Goal: Communication & Community: Answer question/provide support

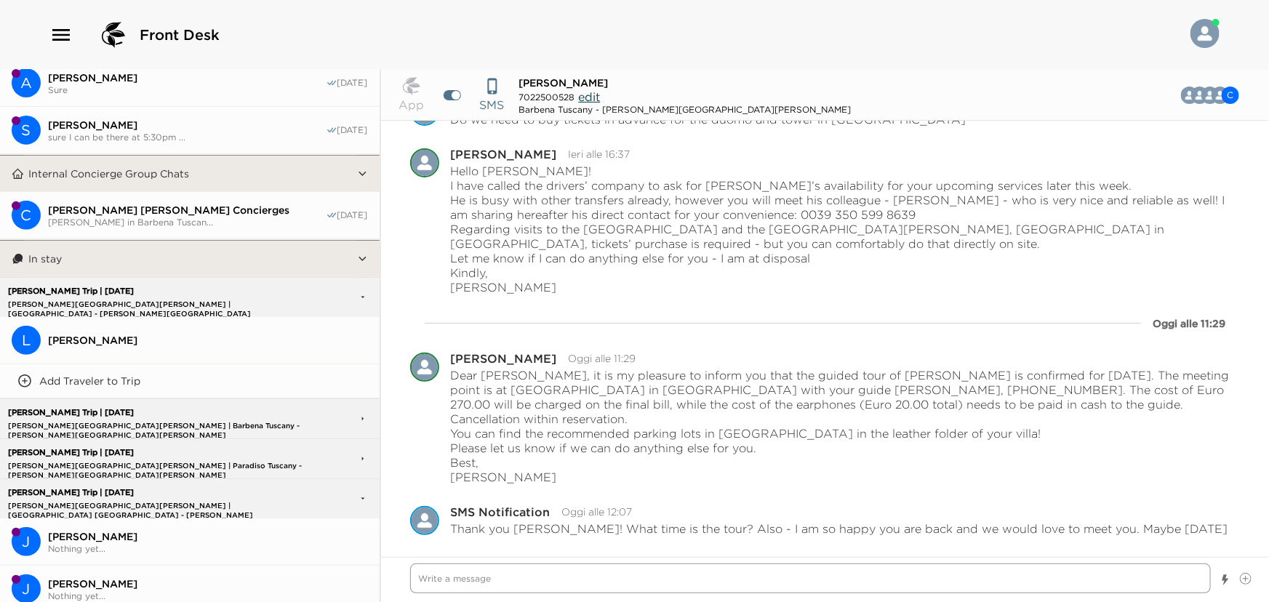
scroll to position [264, 0]
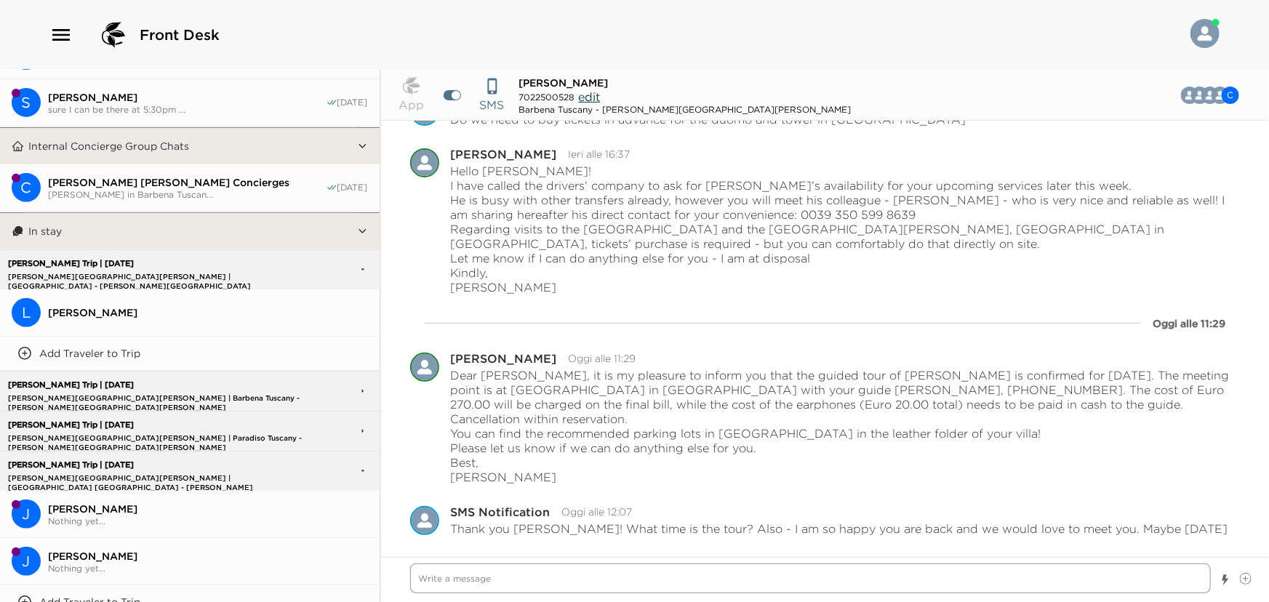
click at [498, 572] on textarea "Write a message" at bounding box center [811, 579] width 802 height 30
type textarea "x"
type textarea "D"
type textarea "x"
type textarea "De"
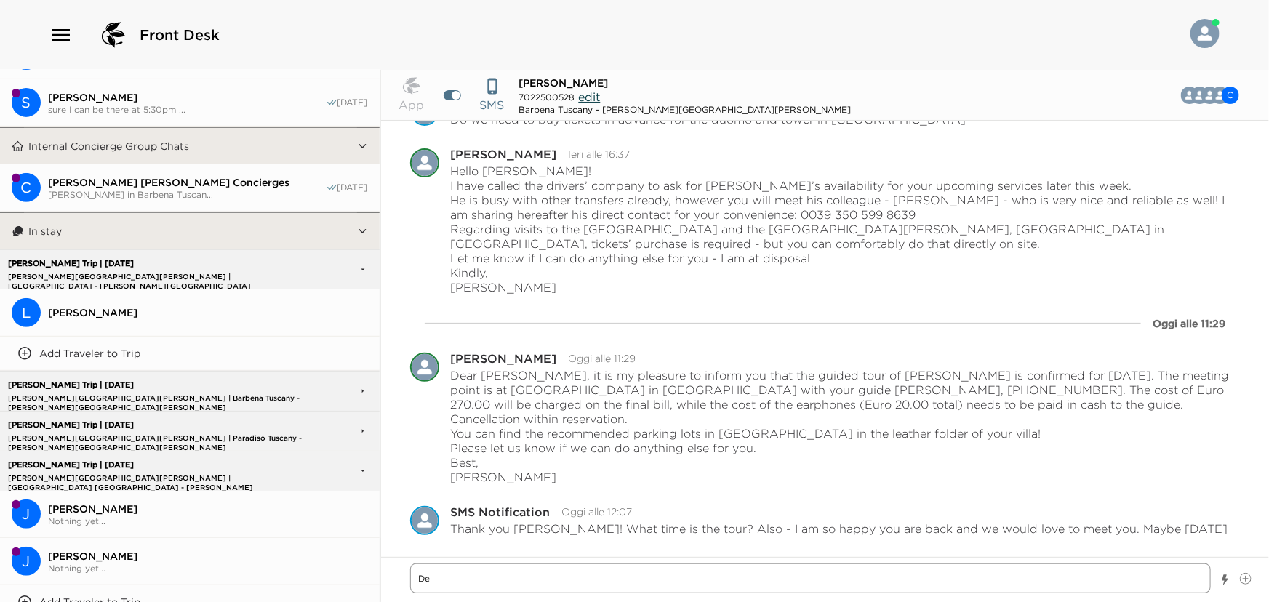
type textarea "x"
type textarea "Dea"
type textarea "x"
type textarea "Dear"
type textarea "x"
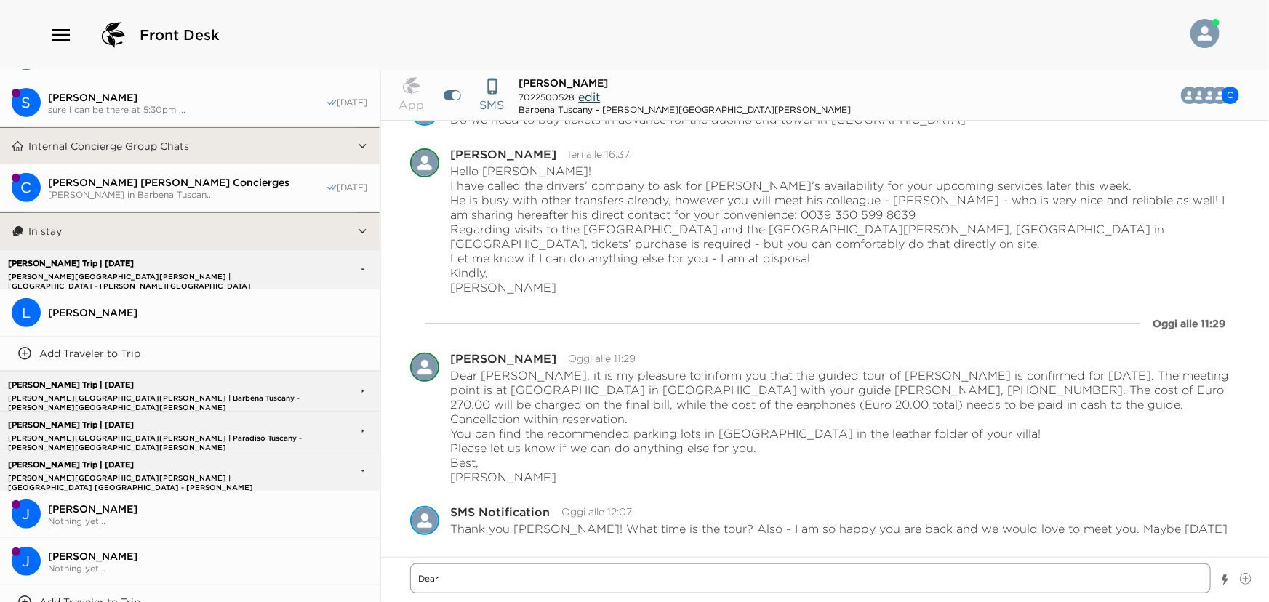
type textarea "Dear"
type textarea "x"
type textarea "Dear C"
type textarea "x"
type textarea "Dear Ca"
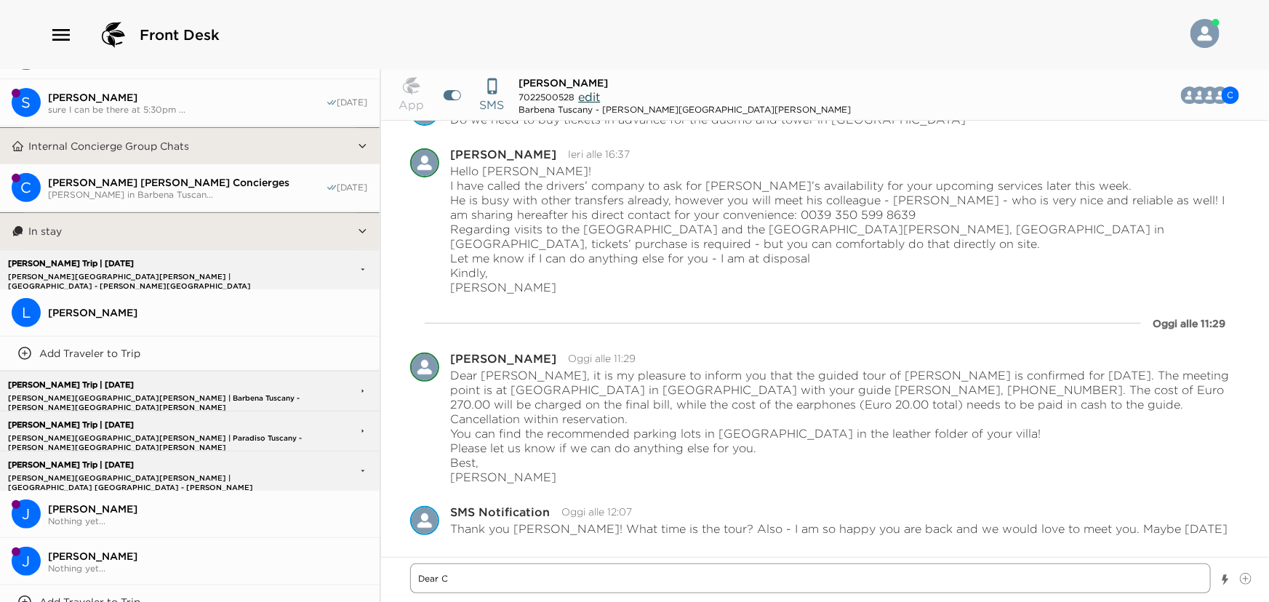
type textarea "x"
type textarea "Dear Cat"
type textarea "x"
type textarea "Dear Cath"
type textarea "x"
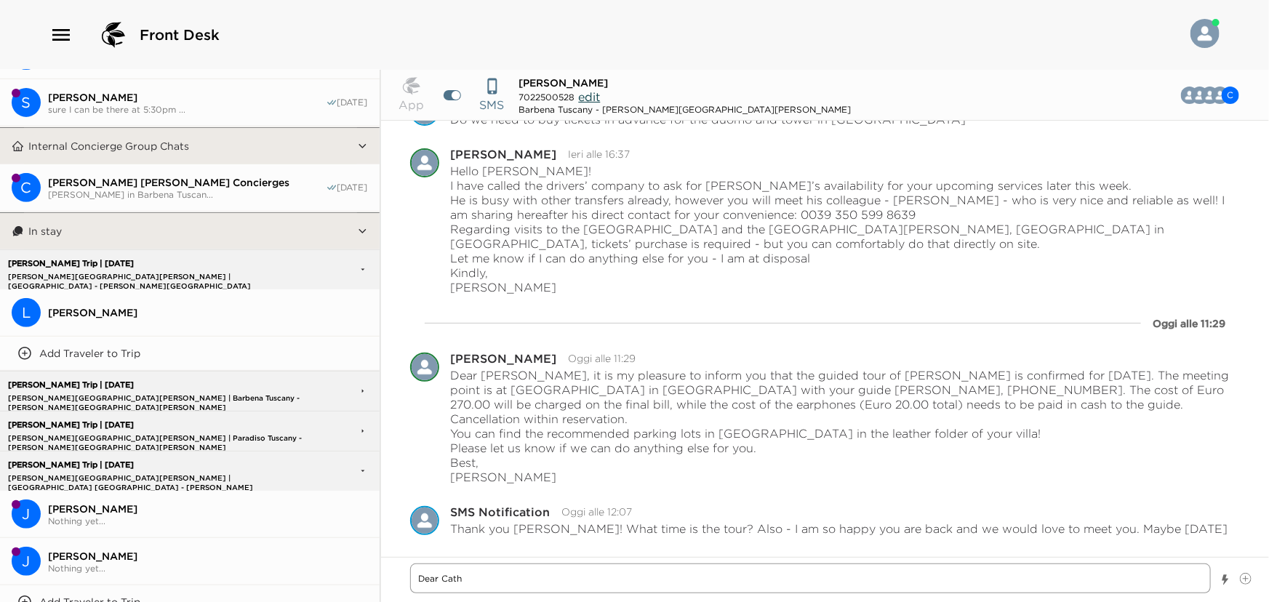
type textarea "Dear [PERSON_NAME]"
type textarea "x"
type textarea "Dear [PERSON_NAME],"
type textarea "x"
type textarea "Dear [PERSON_NAME],"
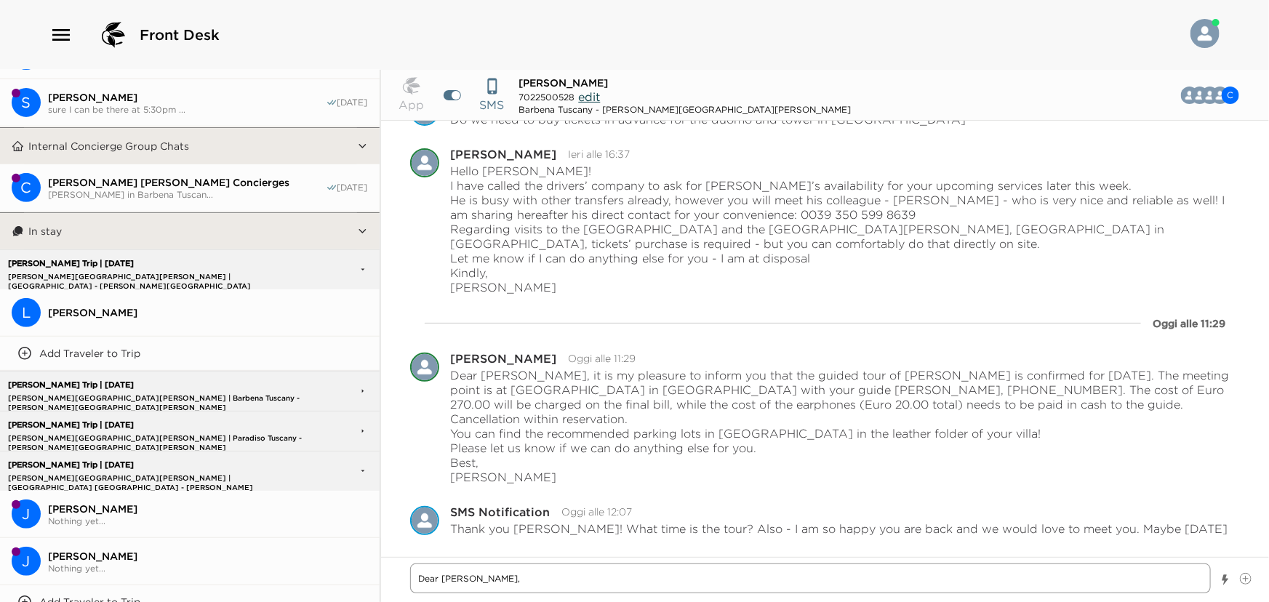
type textarea "x"
type textarea "Dear [PERSON_NAME], t"
type textarea "x"
type textarea "Dear [PERSON_NAME], th"
type textarea "x"
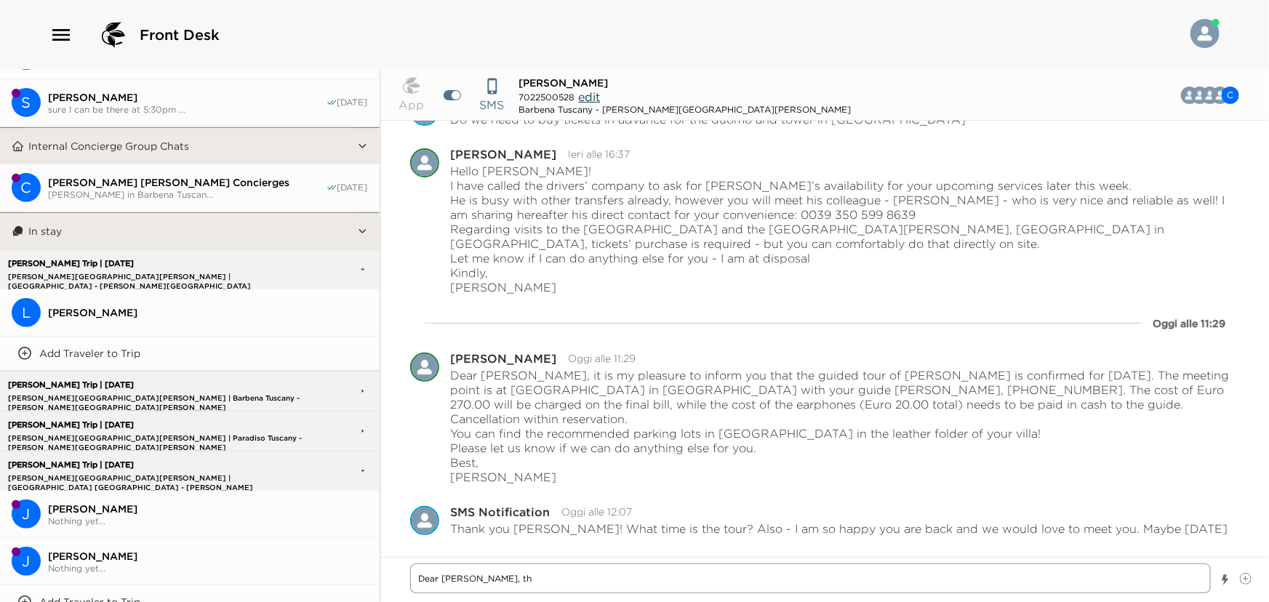
type textarea "Dear [PERSON_NAME], t"
type textarea "x"
type textarea "Dear [PERSON_NAME],"
type textarea "x"
type textarea "Dear [PERSON_NAME]"
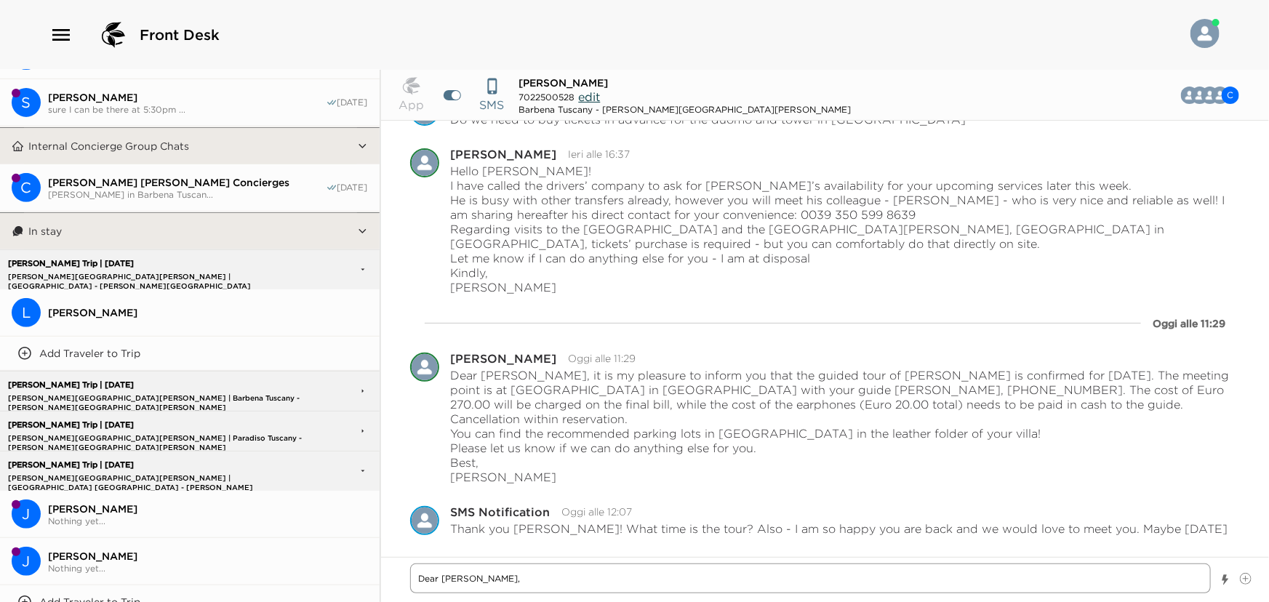
type textarea "x"
type textarea "Dear Cath"
type textarea "x"
type textarea "Dear Cat"
type textarea "x"
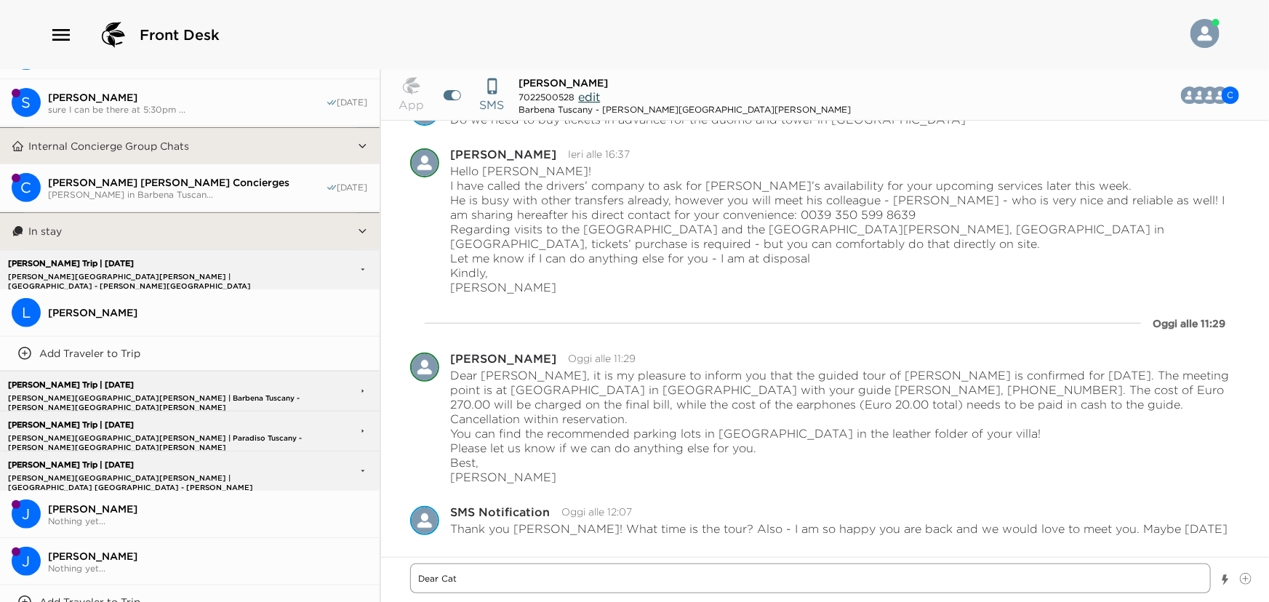
type textarea "Dear Ca"
type textarea "x"
type textarea "Dear C"
type textarea "x"
type textarea "Dear"
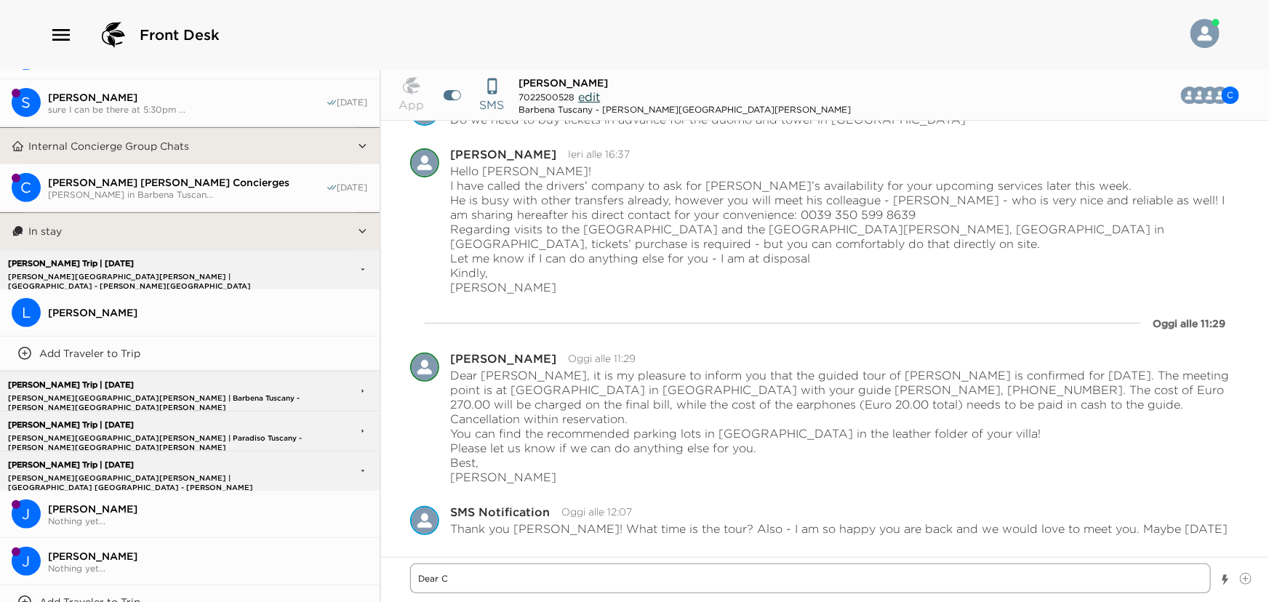
type textarea "x"
type textarea "Dear"
type textarea "x"
type textarea "Dea"
type textarea "x"
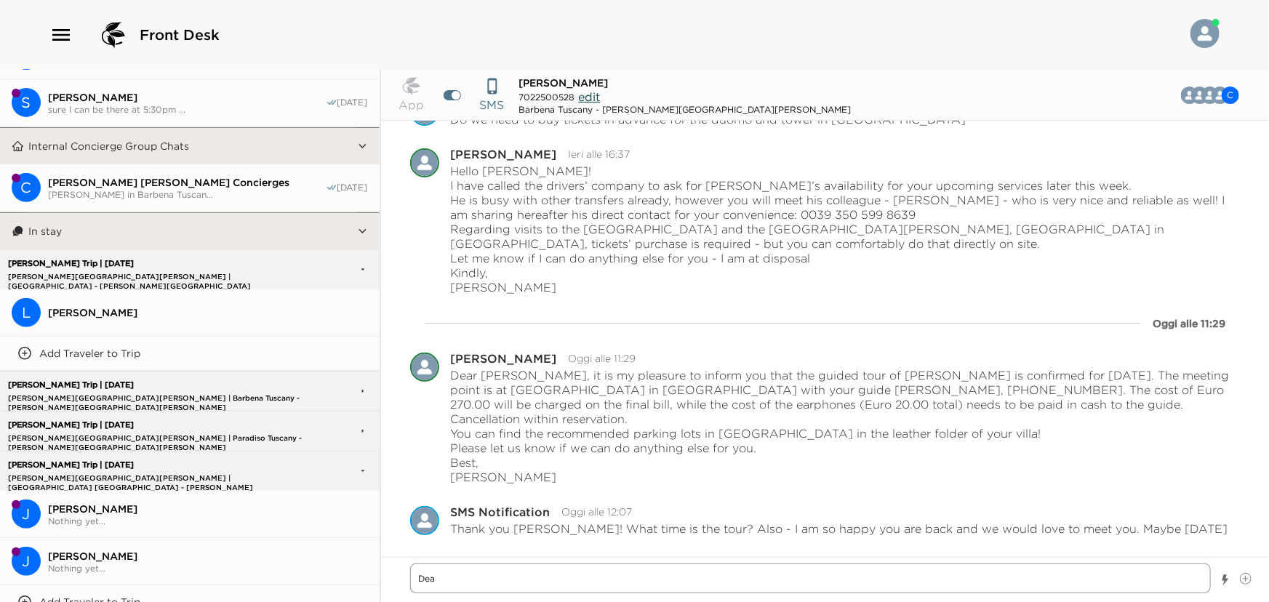
type textarea "De"
type textarea "x"
type textarea "D"
type textarea "x"
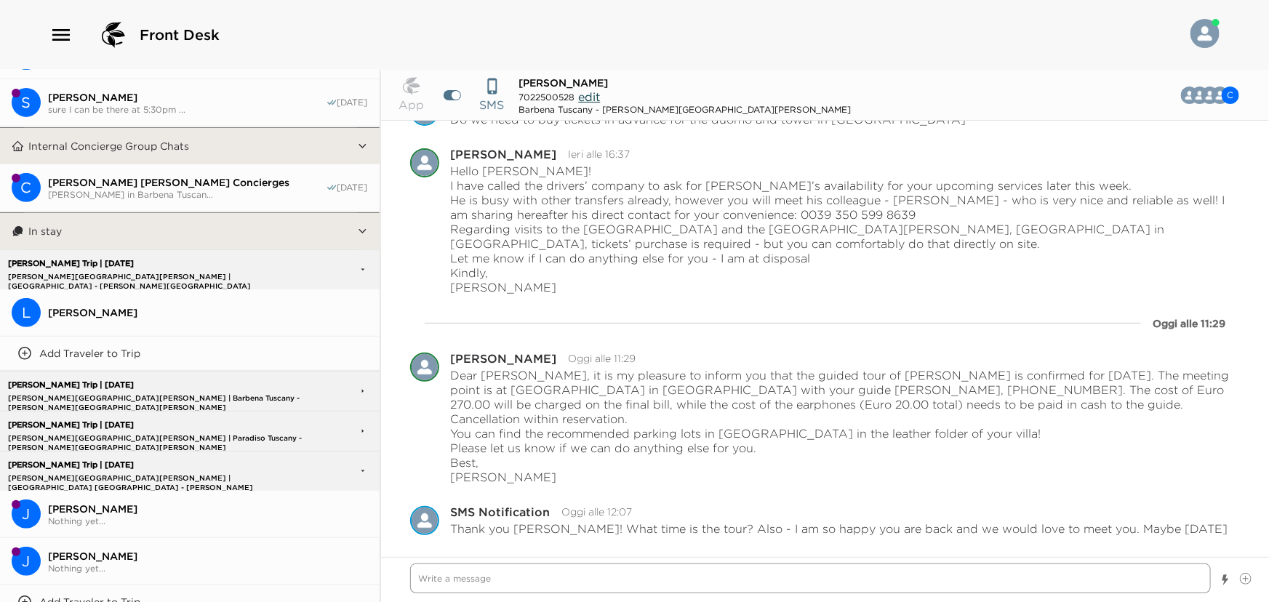
type textarea "T"
type textarea "x"
type textarea "Th"
type textarea "x"
type textarea "The"
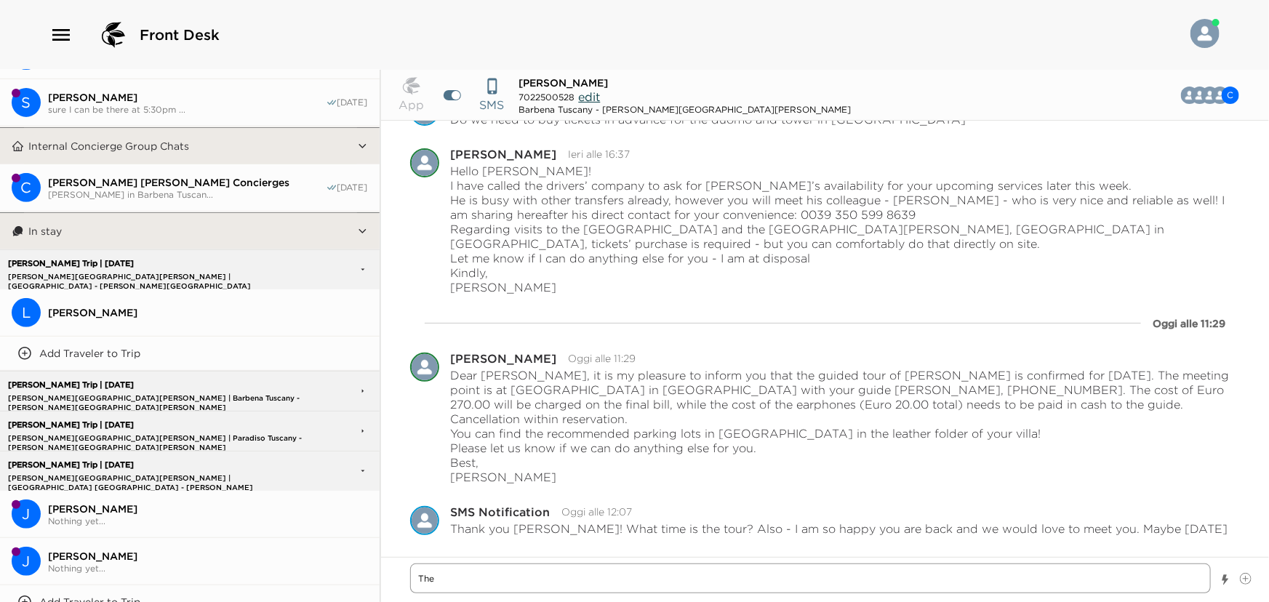
type textarea "x"
type textarea "The"
type textarea "x"
type textarea "The m"
type textarea "x"
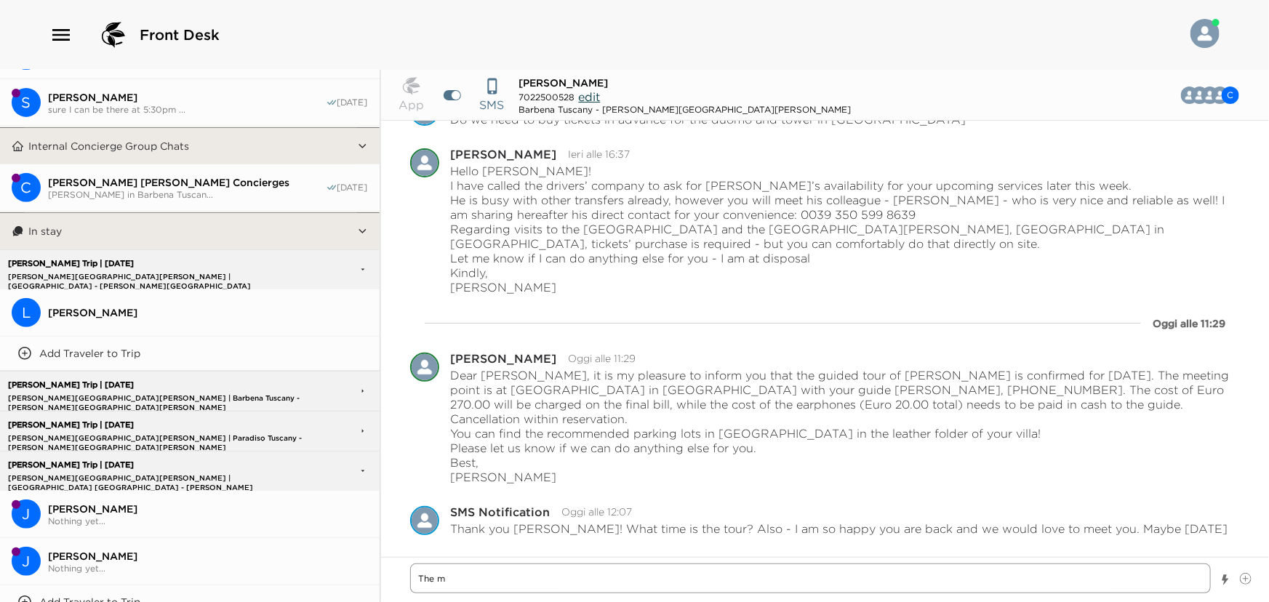
type textarea "The me"
type textarea "x"
type textarea "The mee"
type textarea "x"
type textarea "The me"
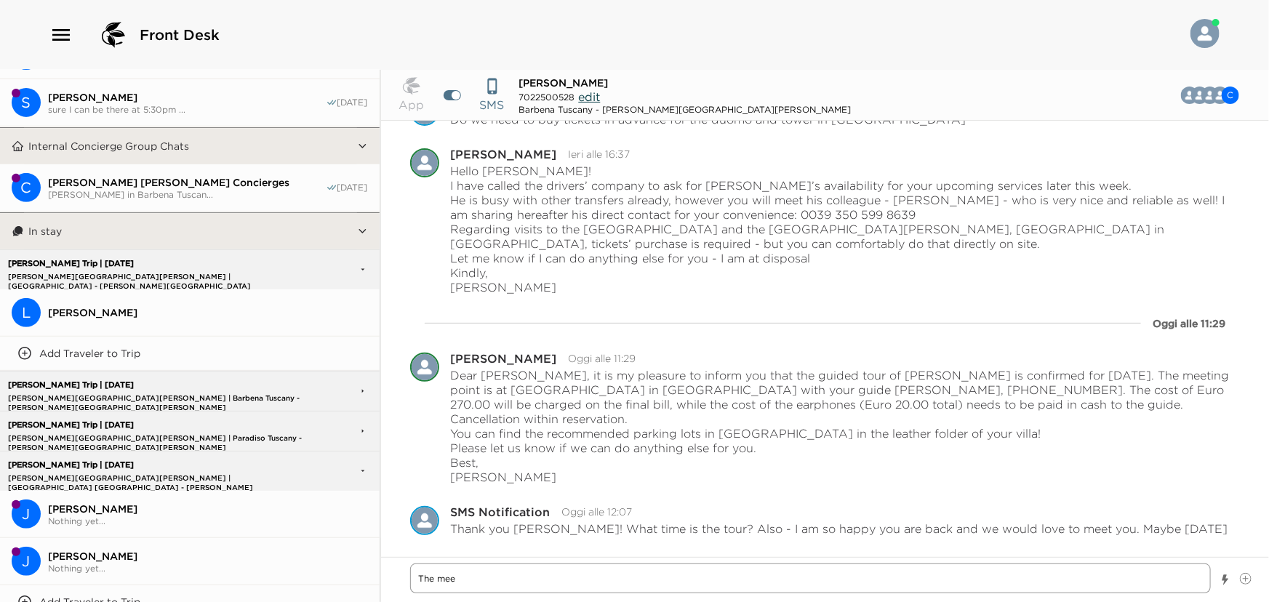
type textarea "x"
type textarea "The m"
type textarea "x"
type textarea "The"
type textarea "x"
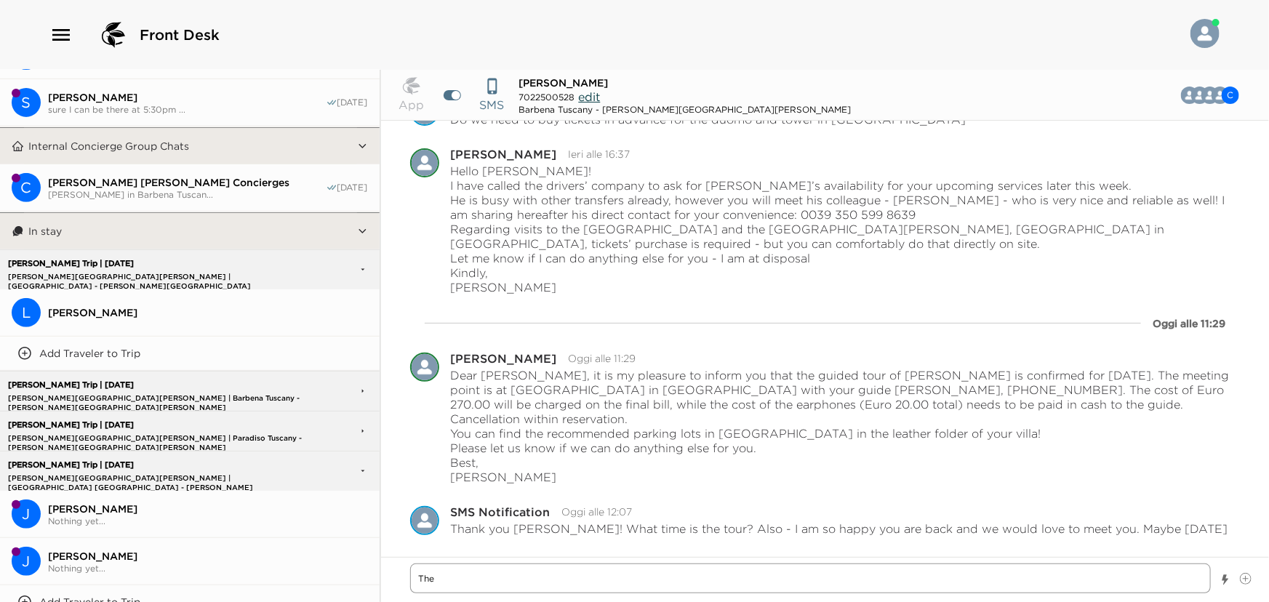
type textarea "The"
type textarea "x"
type textarea "The"
type textarea "x"
type textarea "The y"
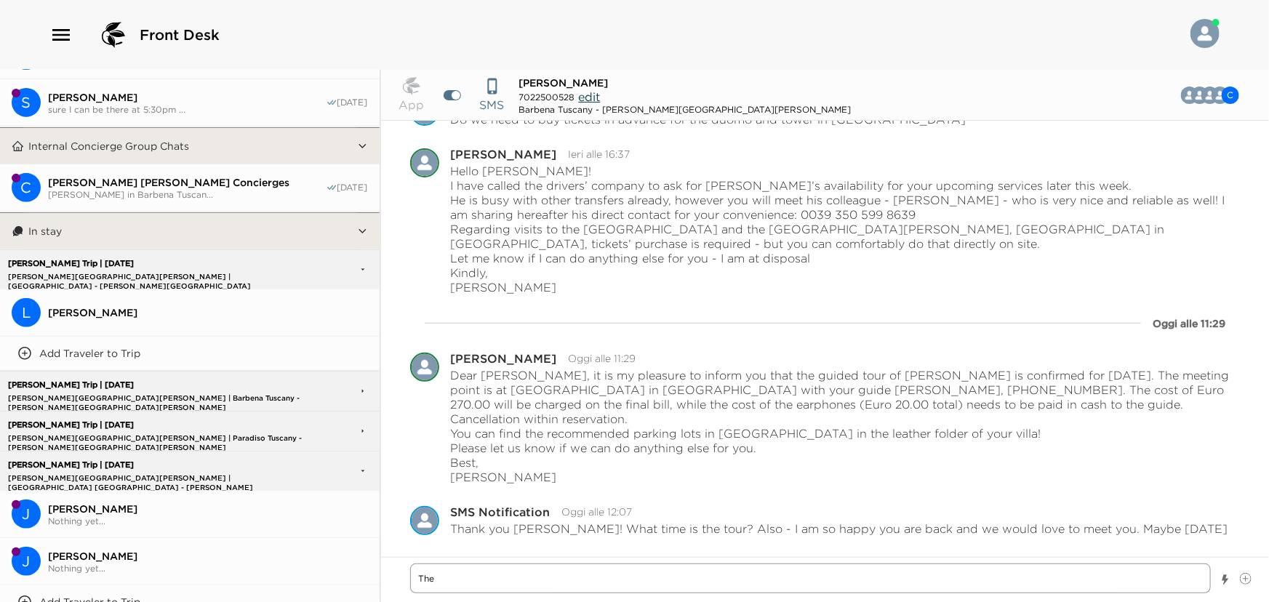
type textarea "x"
type textarea "The yo"
type textarea "x"
type textarea "The you"
type textarea "x"
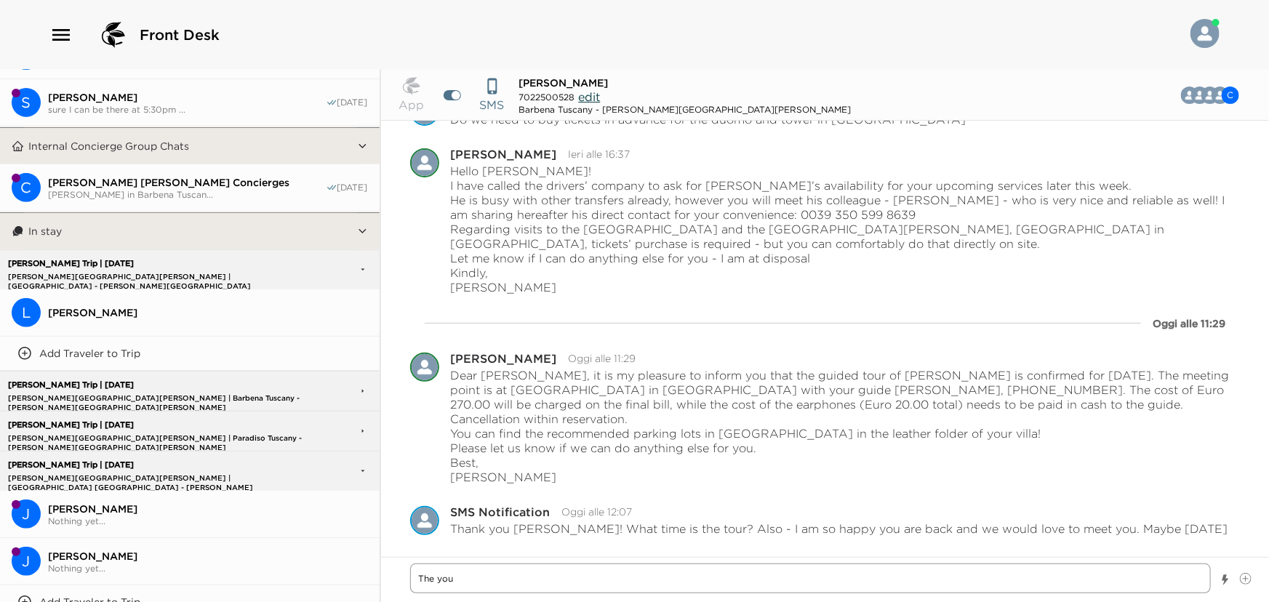
type textarea "The your"
type textarea "x"
type textarea "The you"
type textarea "x"
type textarea "The yo"
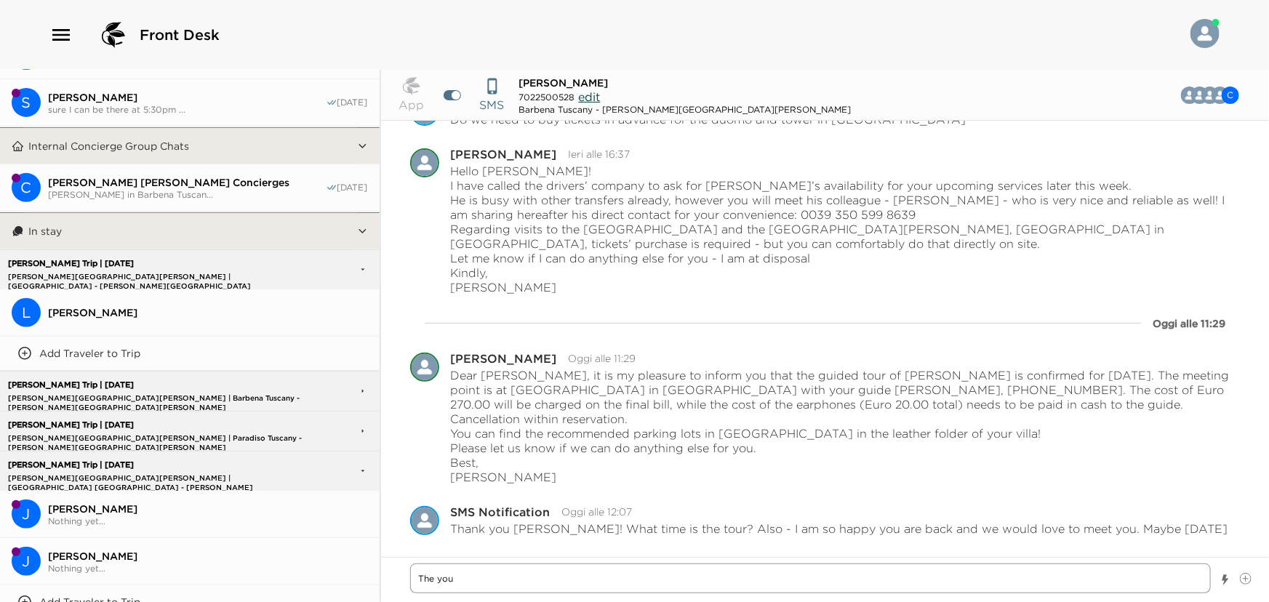
type textarea "x"
type textarea "The y"
type textarea "x"
type textarea "The"
type textarea "x"
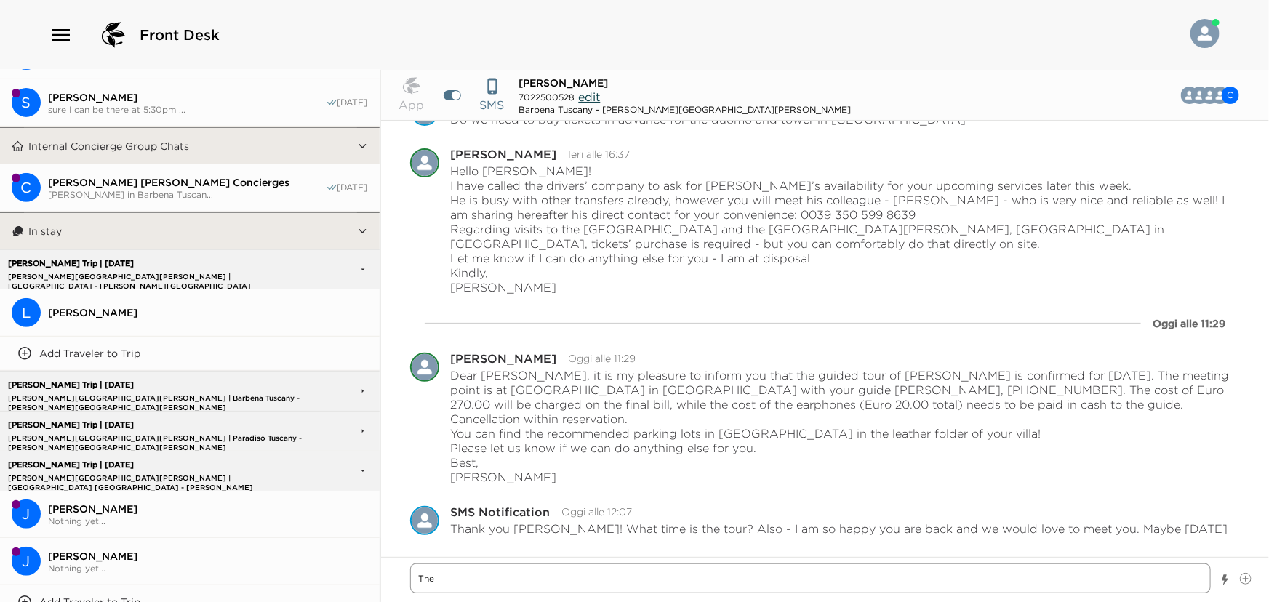
type textarea "The t"
type textarea "x"
type textarea "The to"
type textarea "x"
type textarea "The tou"
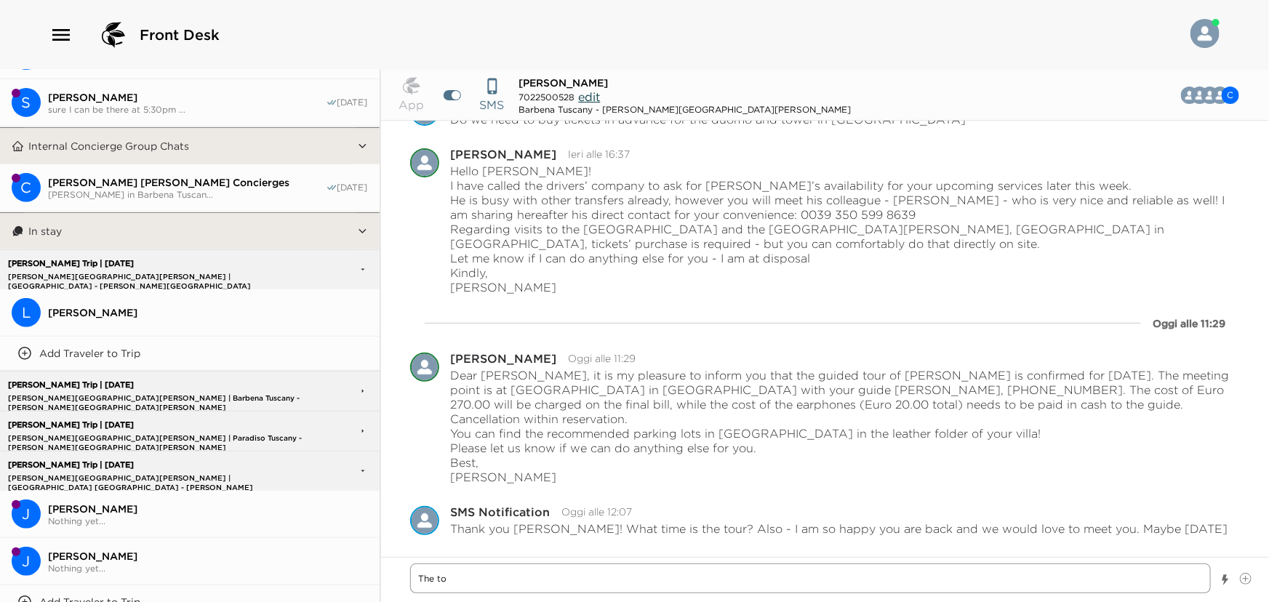
type textarea "x"
type textarea "The tour"
type textarea "x"
type textarea "The tour"
type textarea "x"
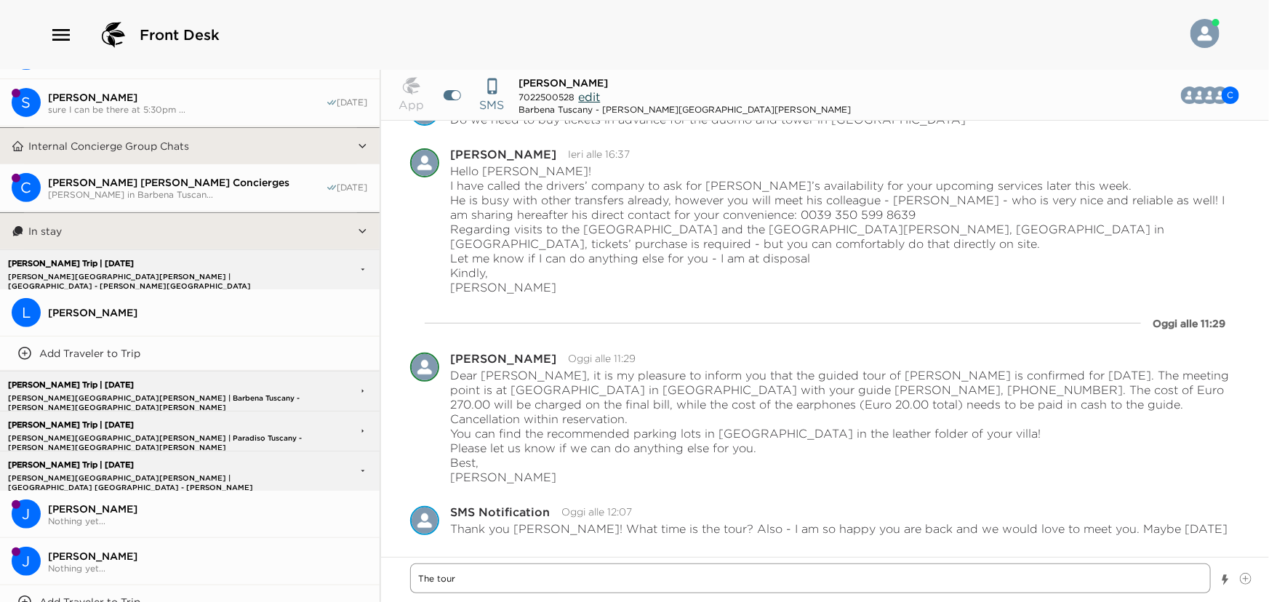
type textarea "The tour i"
type textarea "x"
type textarea "The tour"
type textarea "x"
type textarea "The tour q"
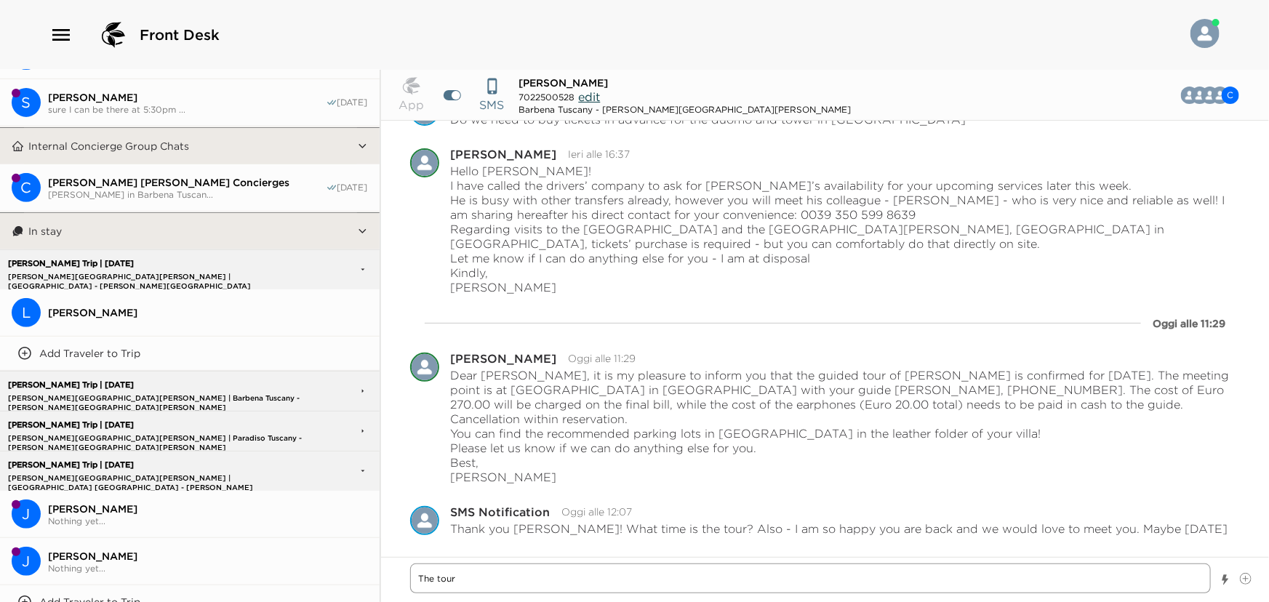
type textarea "x"
type textarea "The tour qi"
type textarea "x"
type textarea "The tour qil"
type textarea "x"
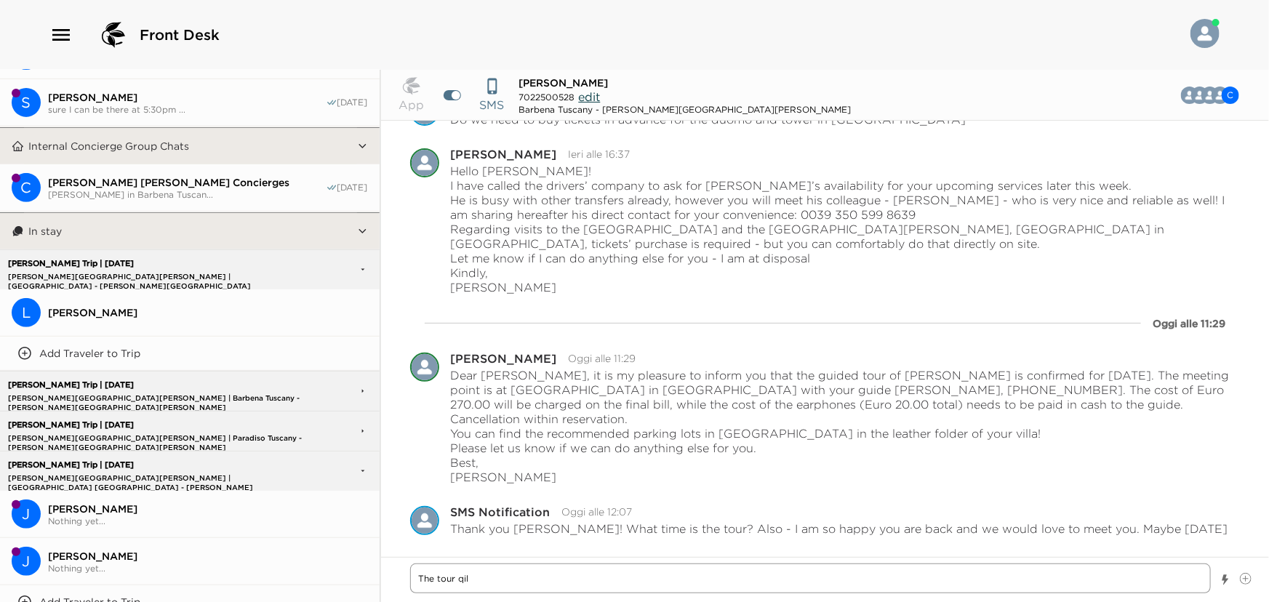
type textarea "The tour qill"
type textarea "x"
type textarea "The tour qil"
type textarea "x"
type textarea "The tour qi"
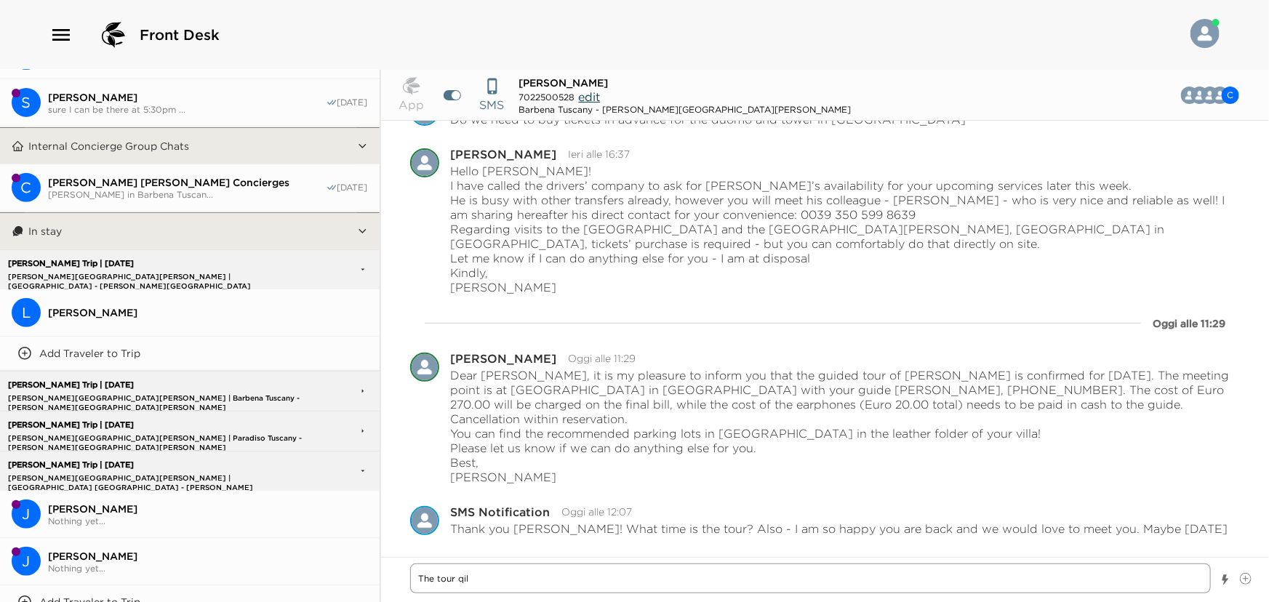
type textarea "x"
type textarea "The tour q"
type textarea "x"
type textarea "The tour"
type textarea "x"
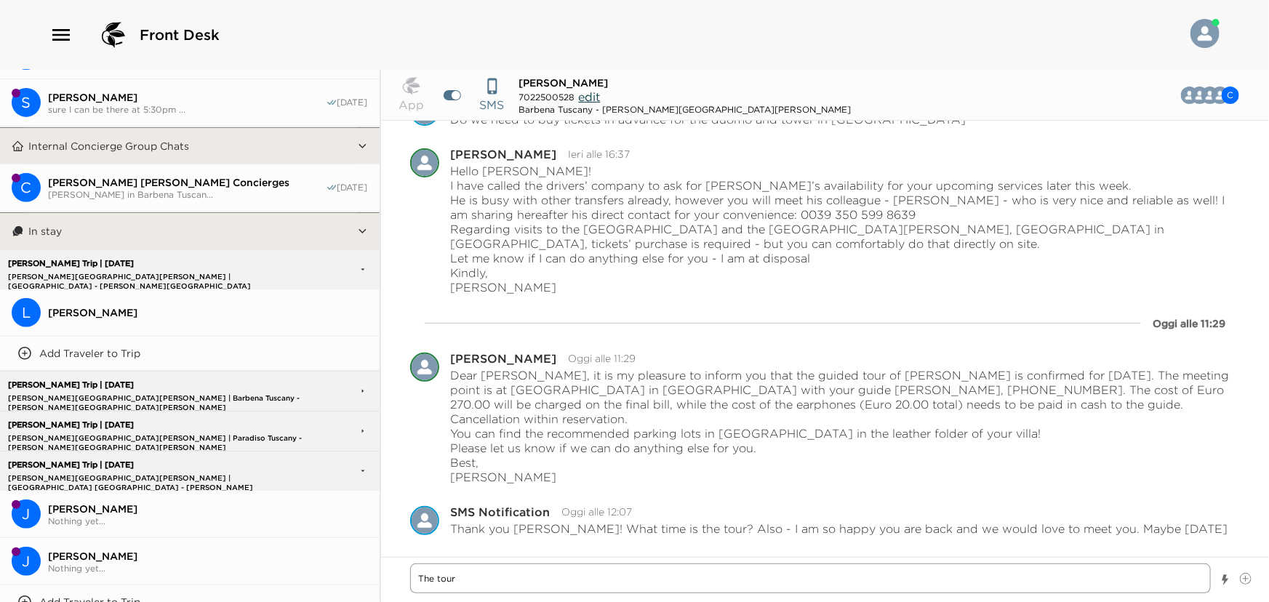
type textarea "The tour w"
type textarea "x"
type textarea "The tour wi"
type textarea "x"
type textarea "The tour wil"
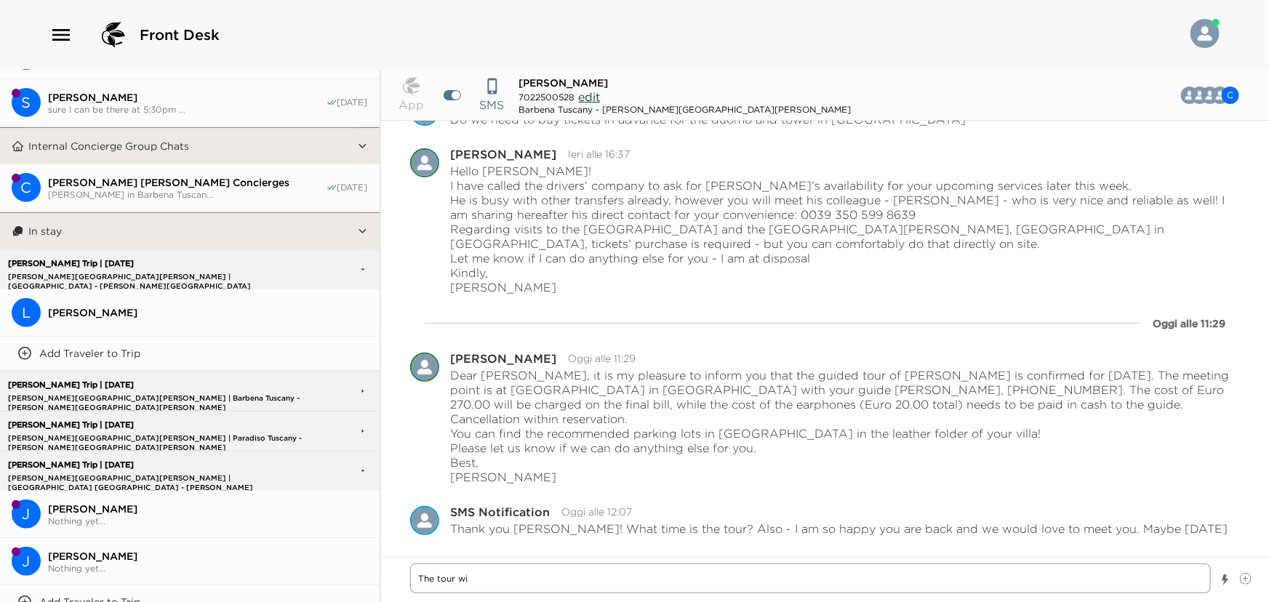
type textarea "x"
type textarea "The tour will"
type textarea "x"
type textarea "The tour will"
type textarea "x"
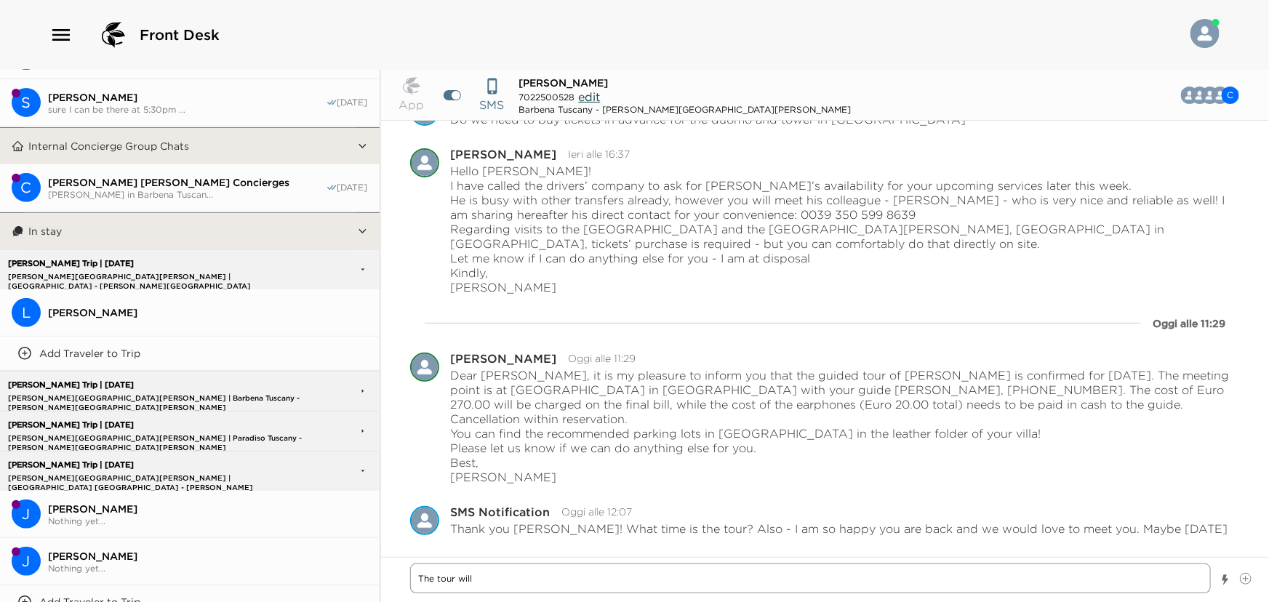
type textarea "The tour will s"
type textarea "x"
type textarea "The tour will st"
type textarea "x"
type textarea "The tour will sta"
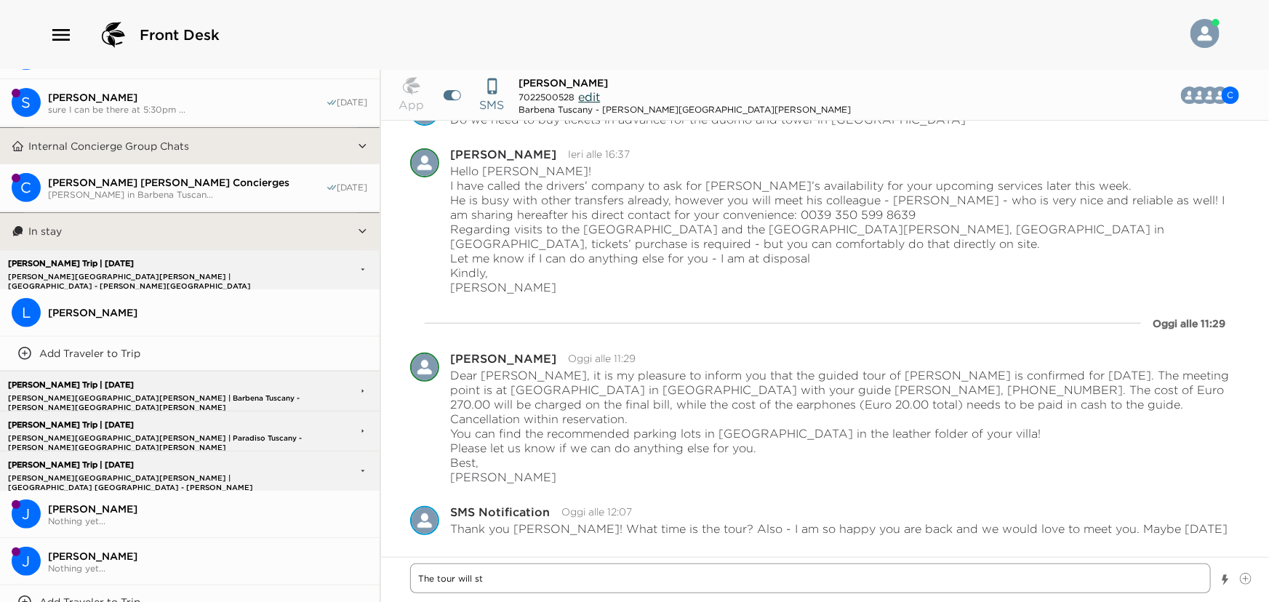
type textarea "x"
type textarea "The tour will star"
type textarea "x"
type textarea "The tour will start"
type textarea "x"
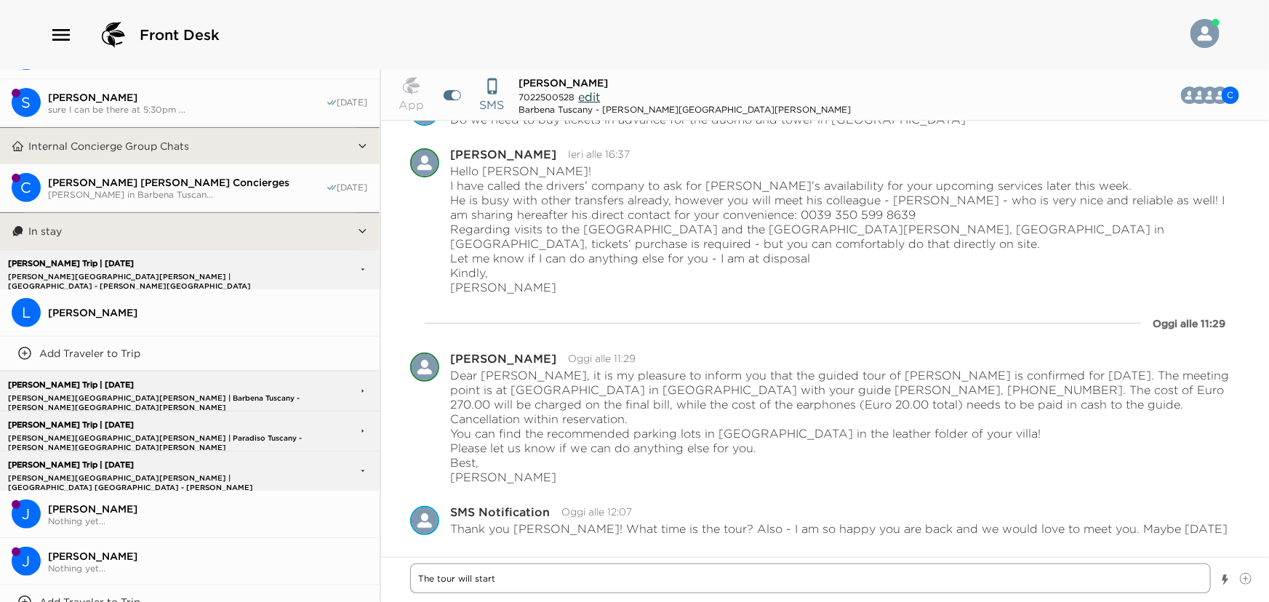
type textarea "The tour will start"
type textarea "x"
type textarea "The tour will start a"
type textarea "x"
type textarea "The tour will start at"
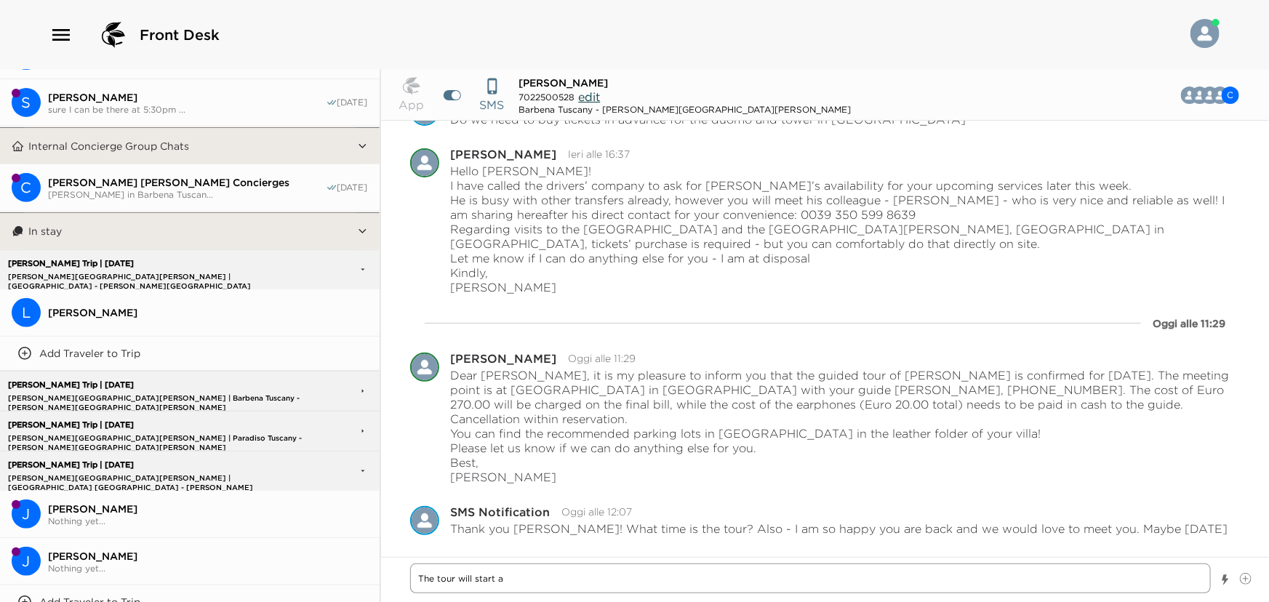
type textarea "x"
type textarea "The tour will start at"
type textarea "x"
type textarea "The tour will start at 1"
type textarea "x"
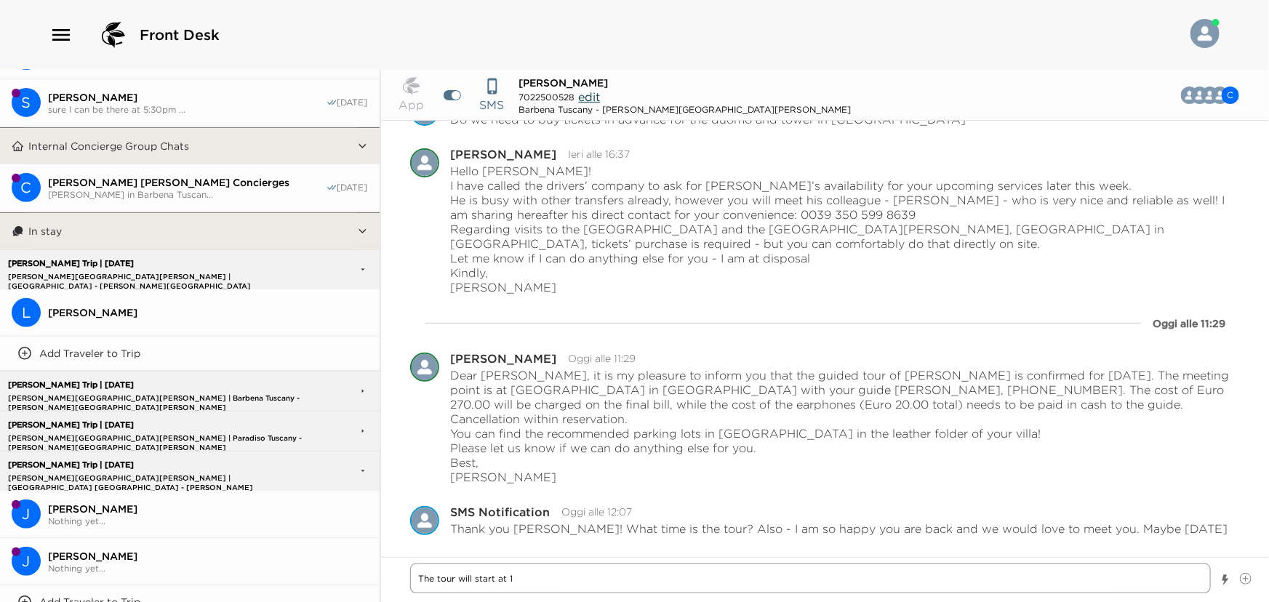
type textarea "The tour will start at 10"
type textarea "x"
type textarea "The tour will start at 10A"
type textarea "x"
type textarea "The tour will start at 10AM"
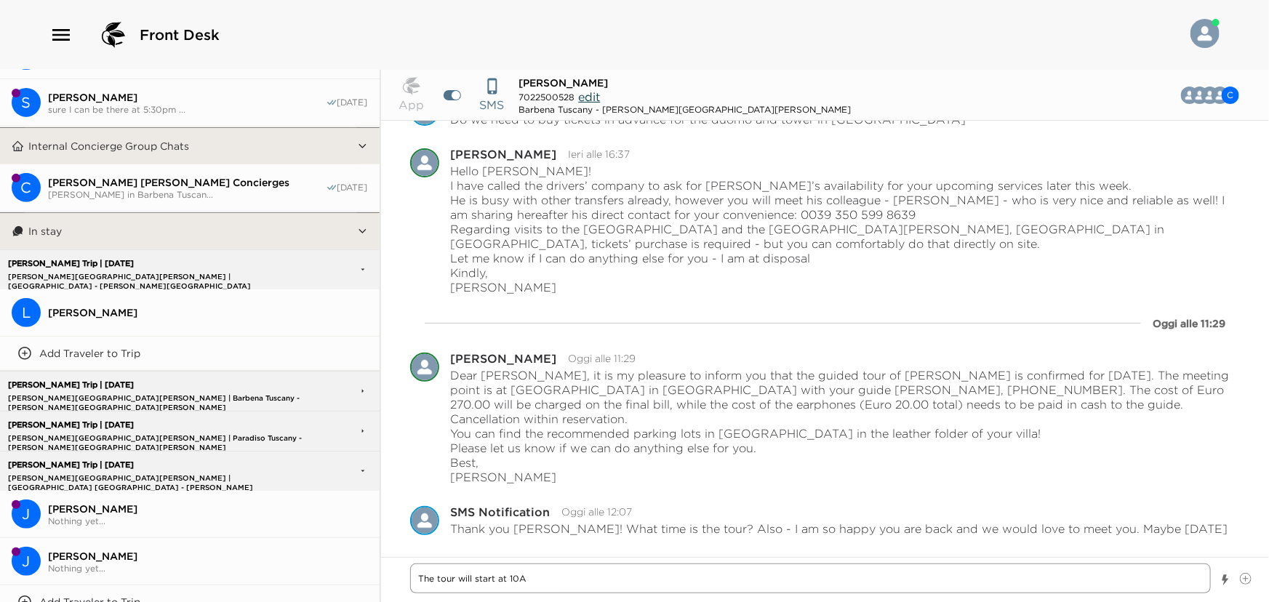
type textarea "x"
type textarea "The tour will start at 10AM"
type textarea "x"
type textarea "The tour will start at 10AM a"
type textarea "x"
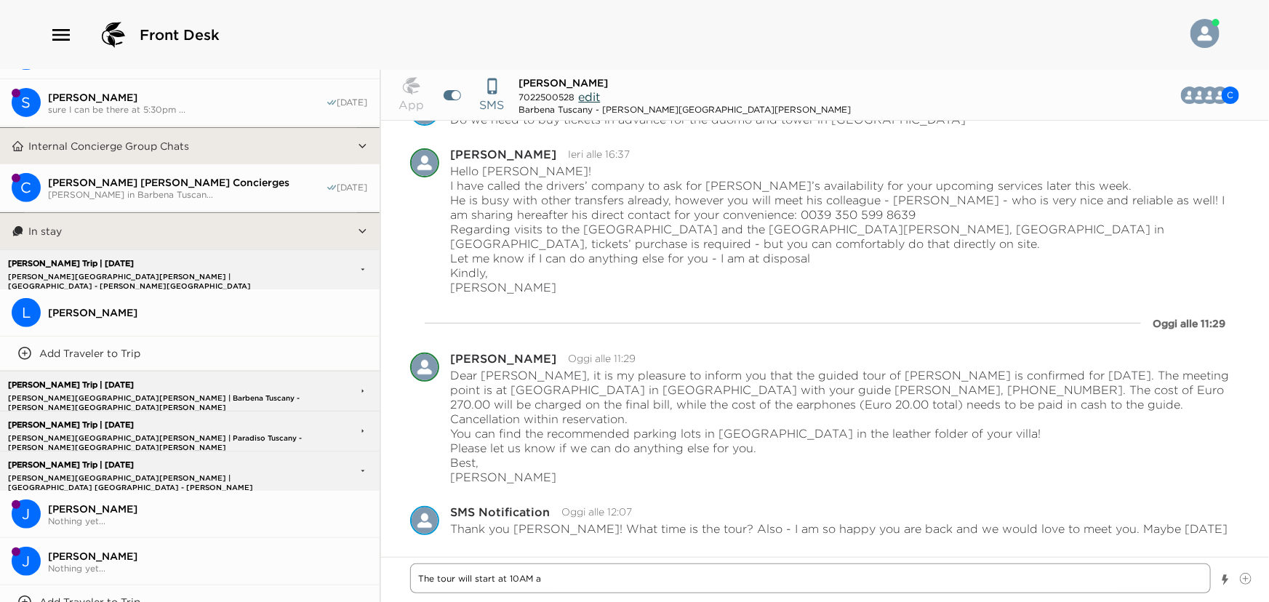
type textarea "The tour will start at 10AM an"
type textarea "x"
type textarea "The tour will start at 10AM and"
type textarea "x"
type textarea "The tour will start at 10AM and"
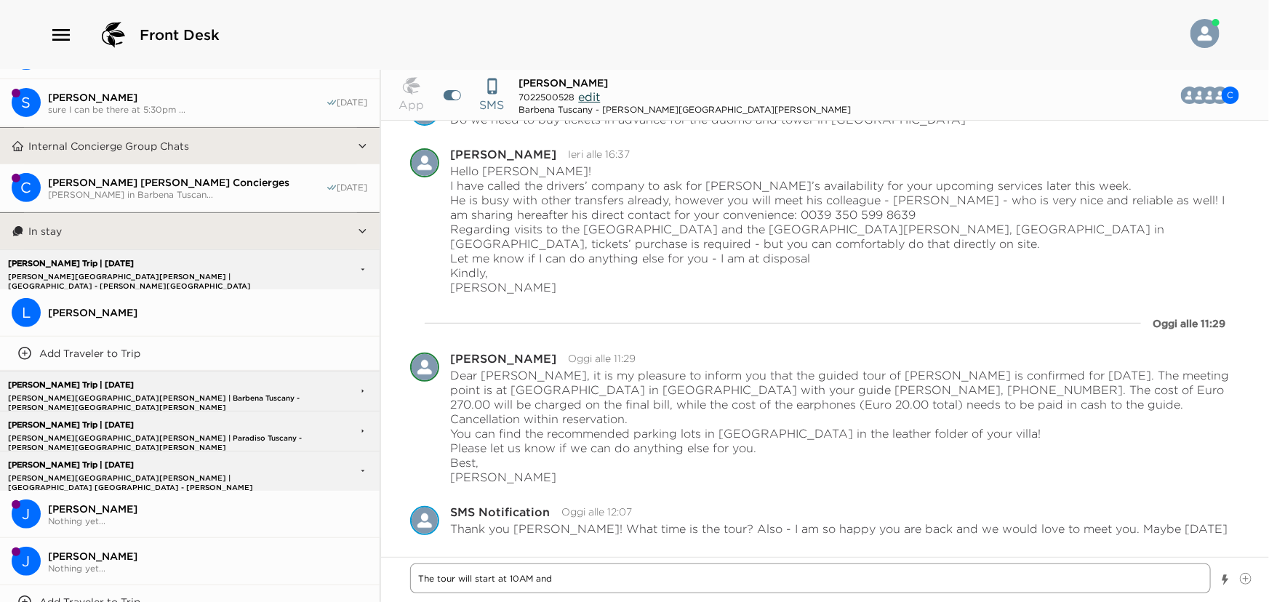
type textarea "x"
type textarea "The tour will start at 10AM and t"
type textarea "x"
type textarea "The tour will start at 10AM and"
type textarea "x"
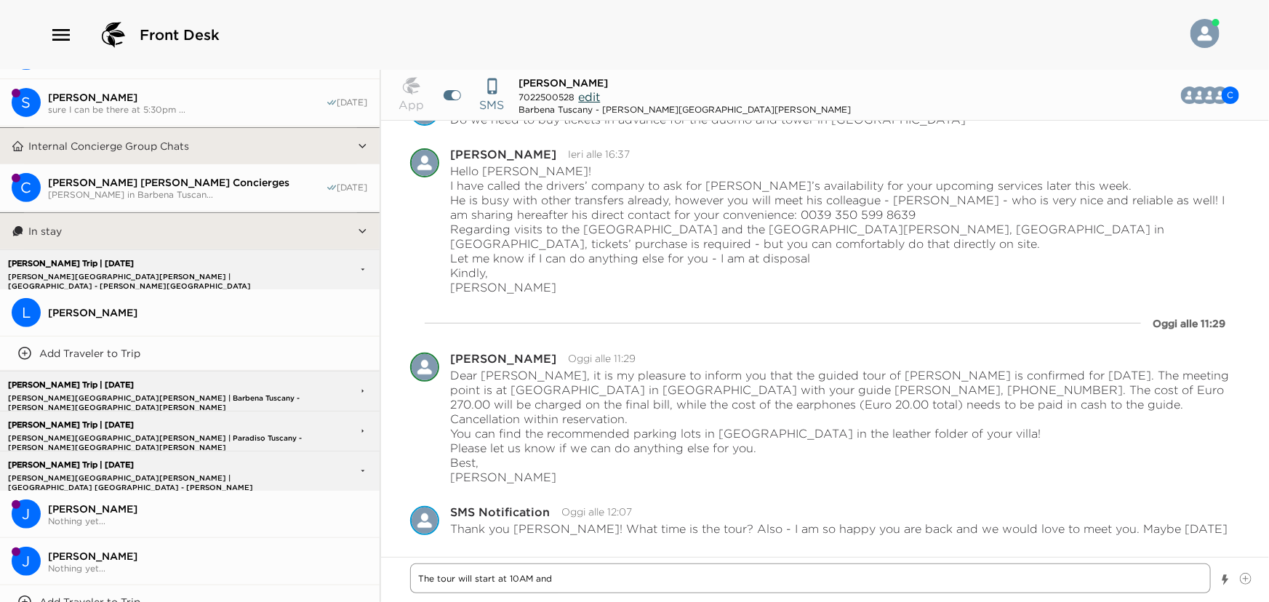
type textarea "The tour will start at 10AM and w"
type textarea "x"
type textarea "The tour will start at 10AM and wi"
type textarea "x"
type textarea "The tour will start at 10AM and wil"
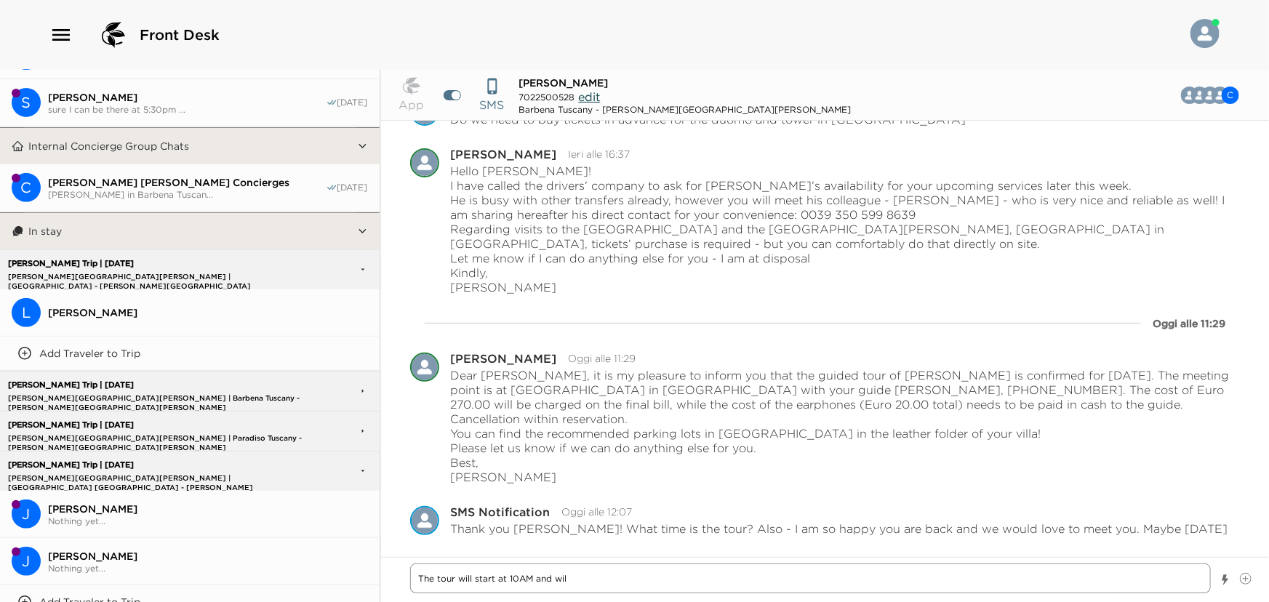
type textarea "x"
type textarea "The tour will start at 10AM and will"
type textarea "x"
type textarea "The tour will start at 10AM and will"
type textarea "x"
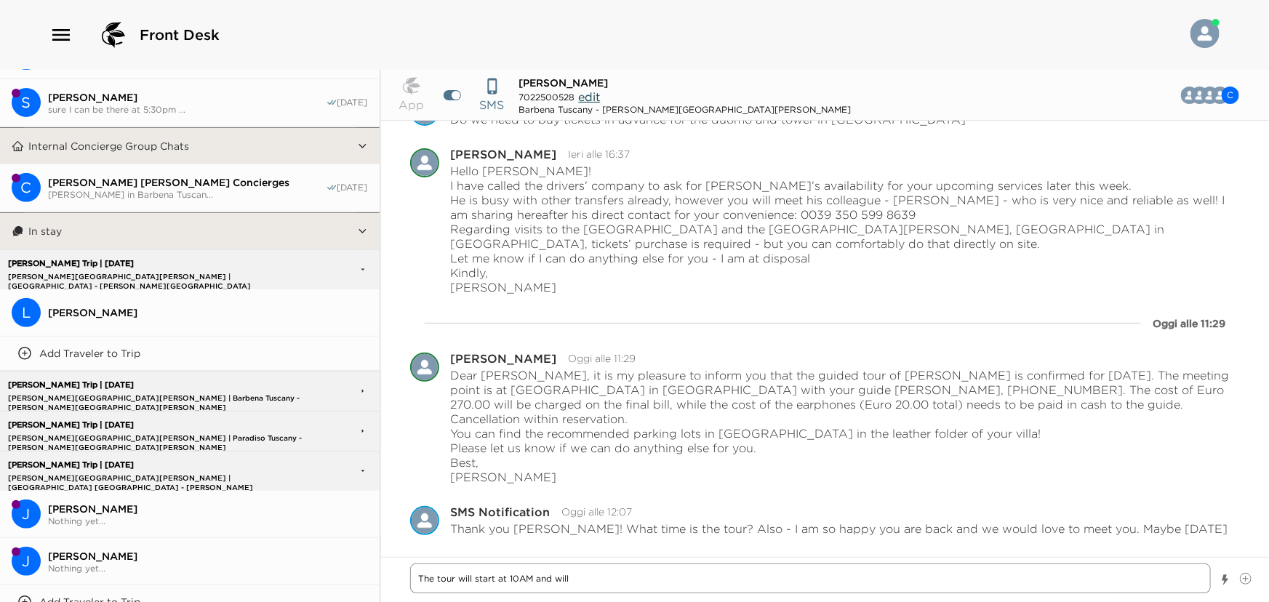
type textarea "The tour will start at 10AM and will l"
type textarea "x"
type textarea "The tour will start at 10AM and will la"
type textarea "x"
type textarea "The tour will start at 10AM and will las"
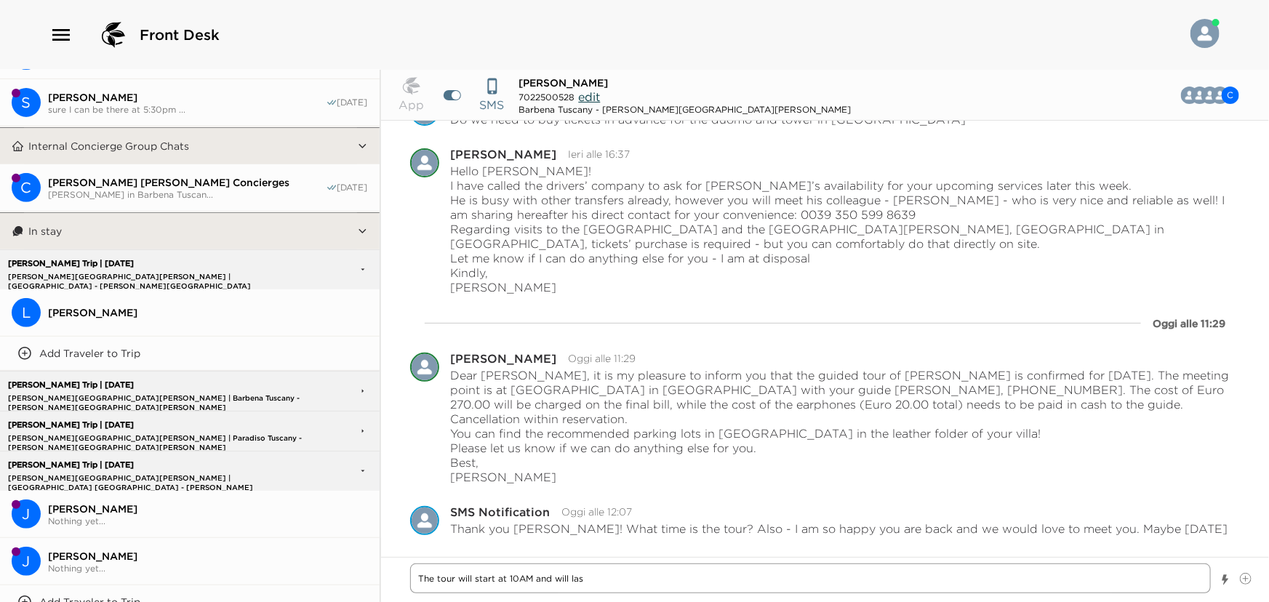
type textarea "x"
type textarea "The tour will start at 10AM and will last"
type textarea "x"
type textarea "The tour will start at 10AM and will last"
type textarea "x"
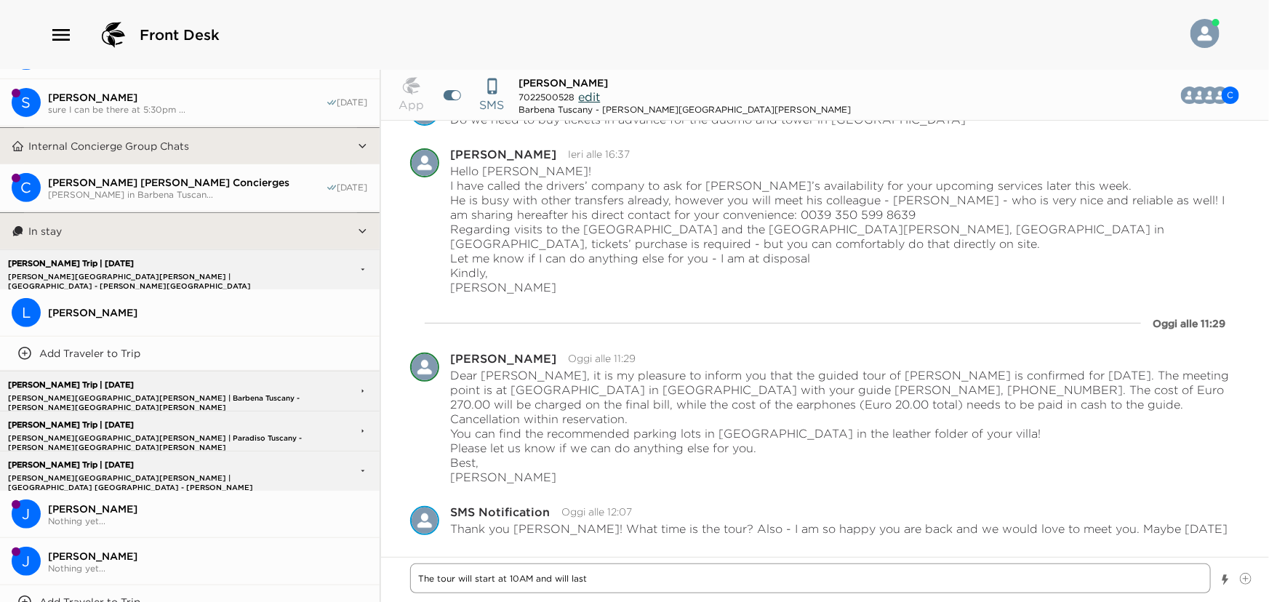
type textarea "The tour will start at 10AM and will last a"
type textarea "x"
type textarea "The tour will start at 10AM and will last ar"
type textarea "x"
type textarea "The tour will start at 10AM and will last aro"
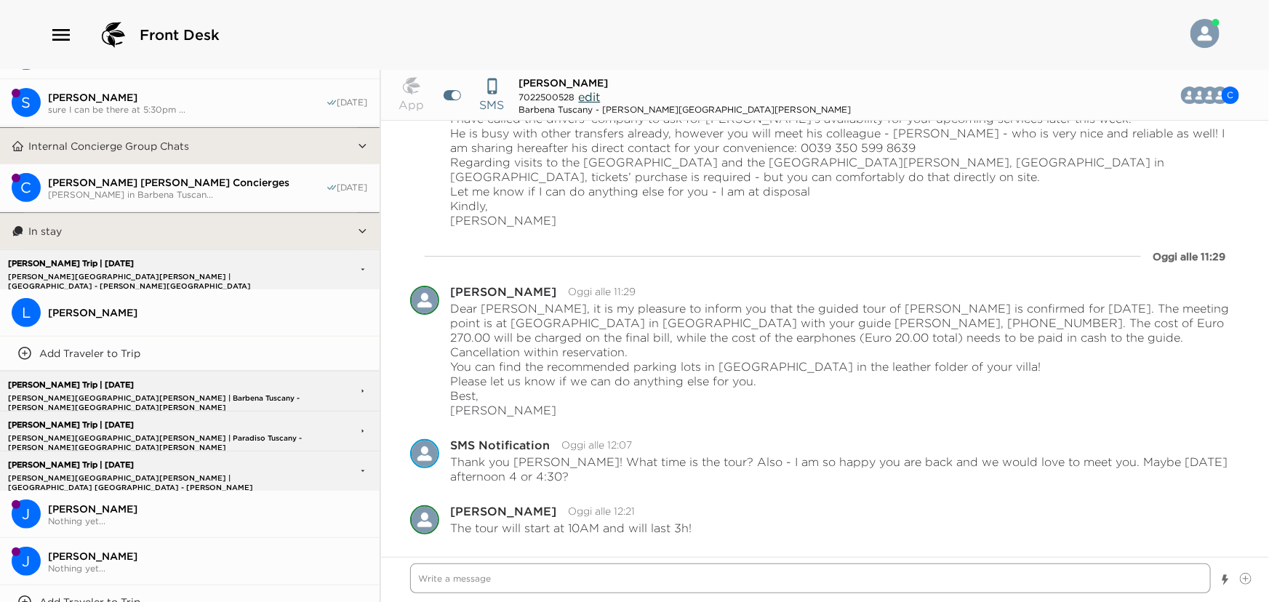
scroll to position [0, 0]
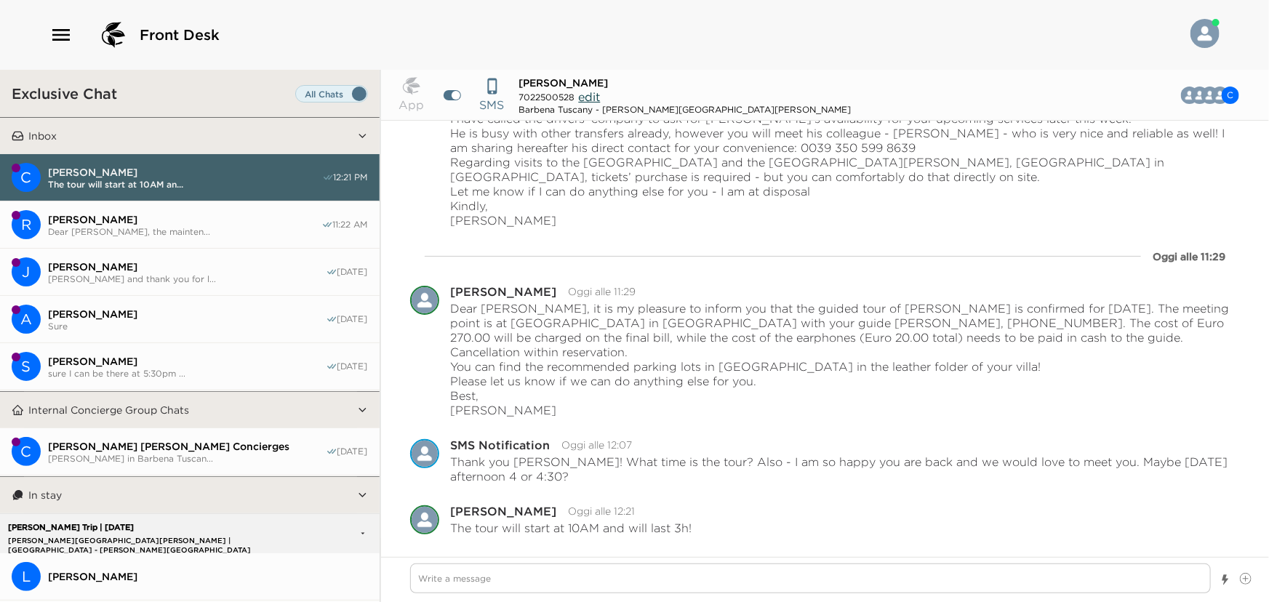
click at [182, 226] on span "Dear [PERSON_NAME], the mainten..." at bounding box center [185, 231] width 274 height 11
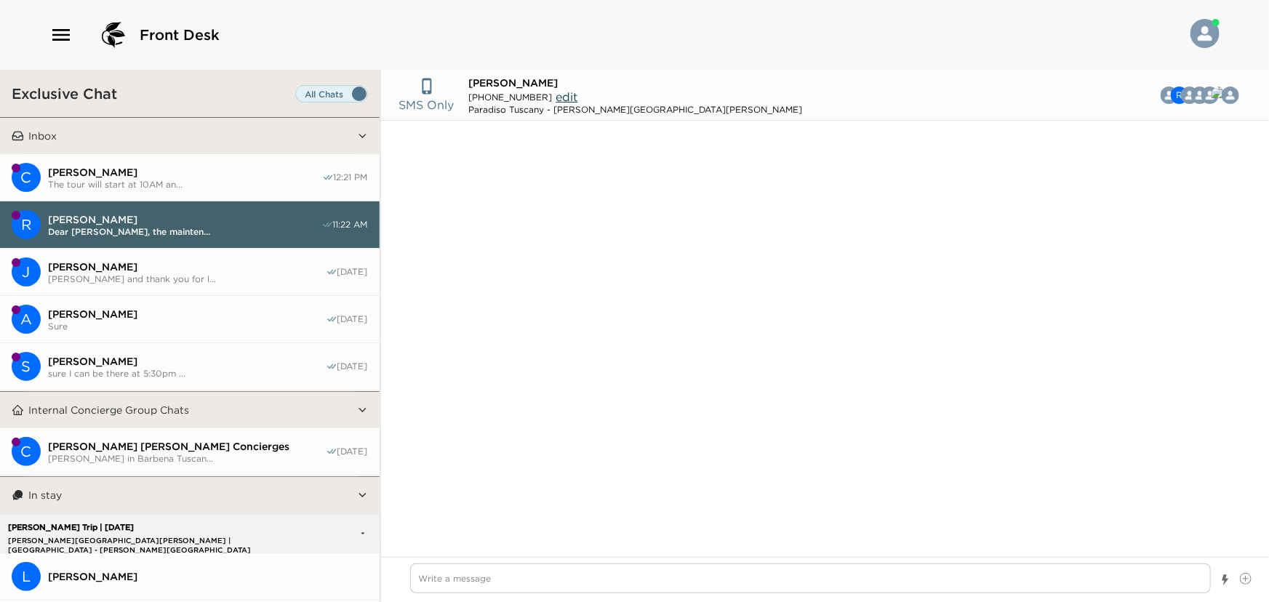
scroll to position [1266, 0]
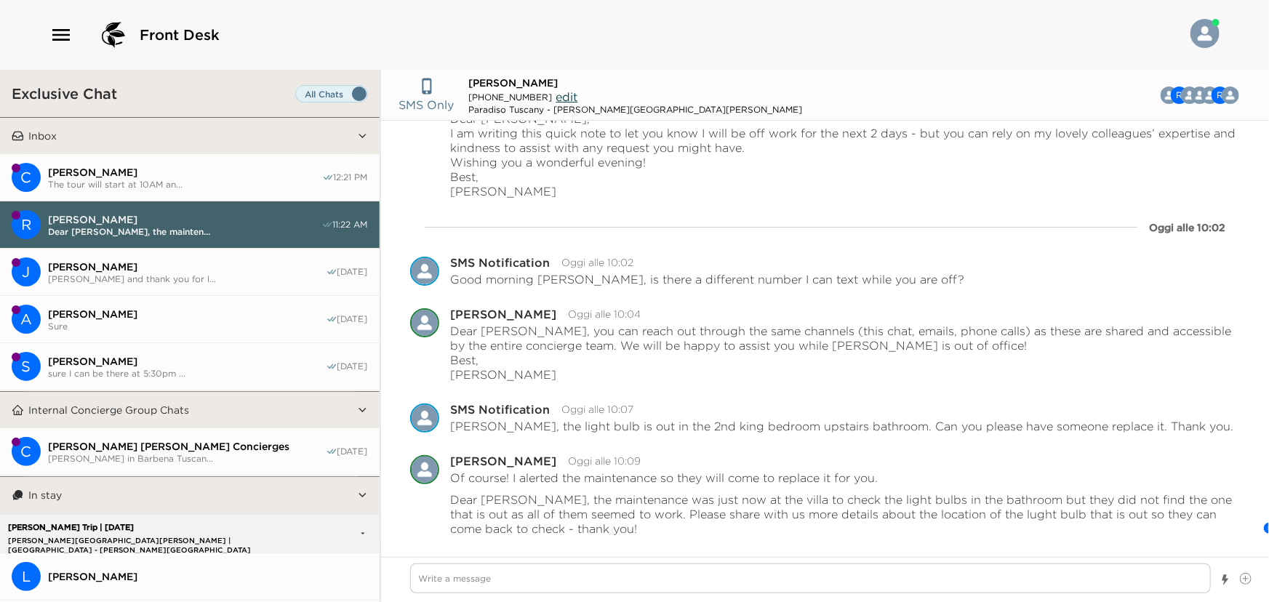
click at [161, 174] on span "[PERSON_NAME]" at bounding box center [185, 172] width 274 height 13
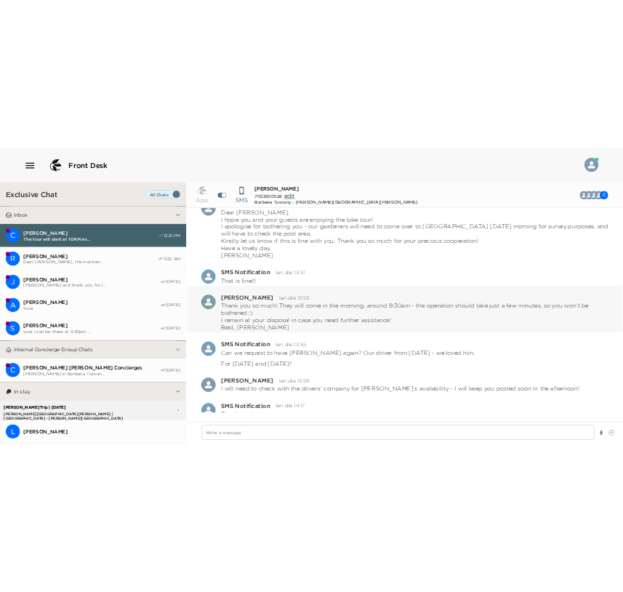
scroll to position [266, 0]
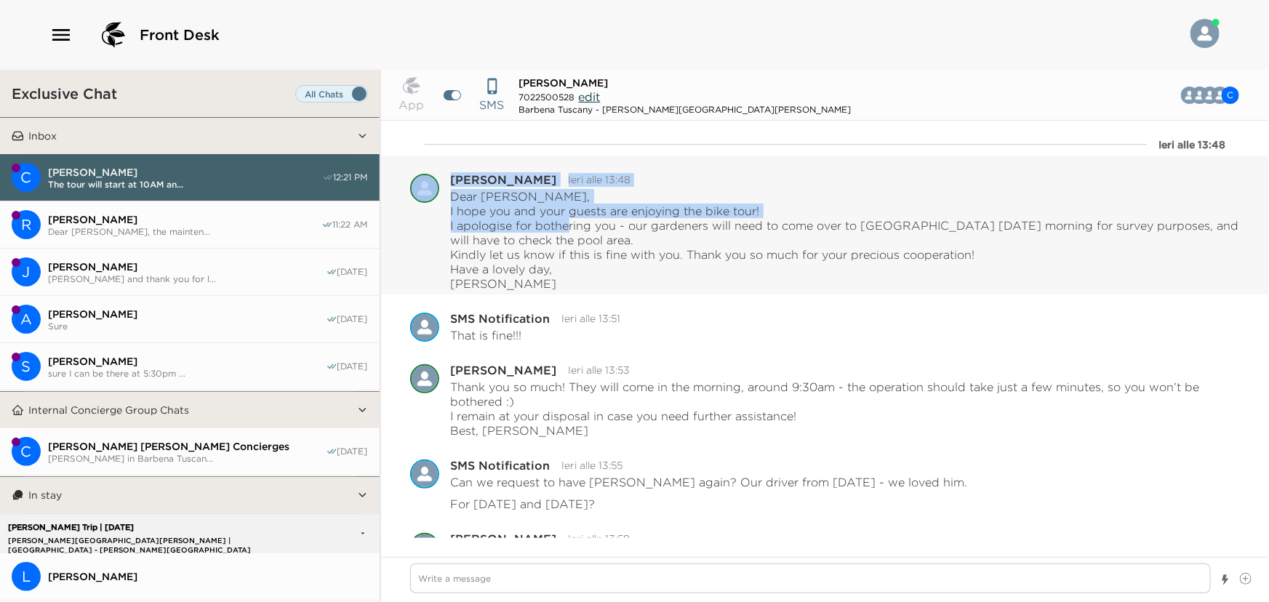
drag, startPoint x: 449, startPoint y: 225, endPoint x: 561, endPoint y: 227, distance: 112.0
click at [561, 227] on div "[PERSON_NAME] Ieri alle 13:48 Dear [PERSON_NAME], I hope you and your guests ar…" at bounding box center [825, 232] width 831 height 117
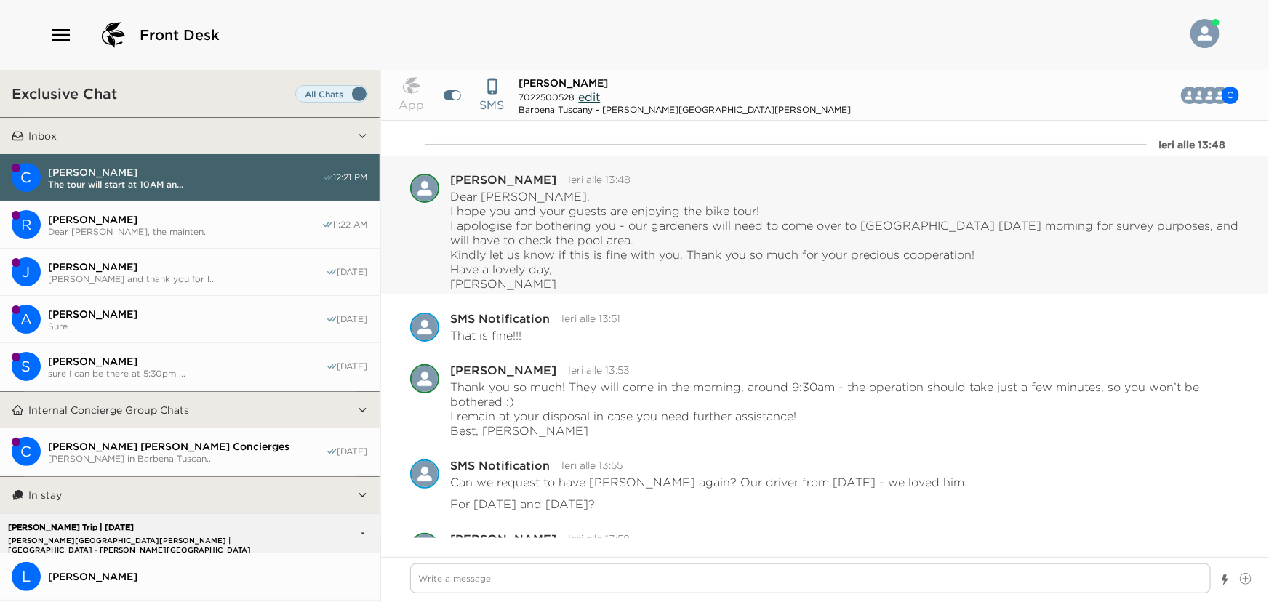
click at [653, 251] on p "Dear [PERSON_NAME], I hope you and your guests are enjoying the bike tour! I ap…" at bounding box center [846, 240] width 790 height 102
drag, startPoint x: 631, startPoint y: 225, endPoint x: 636, endPoint y: 245, distance: 21.0
click at [636, 245] on p "Dear [PERSON_NAME], I hope you and your guests are enjoying the bike tour! I ap…" at bounding box center [846, 240] width 790 height 102
drag, startPoint x: 845, startPoint y: 387, endPoint x: 854, endPoint y: 387, distance: 8.7
click at [854, 387] on p "Thank you so much! They will come in the morning, around 9:30am - the operation…" at bounding box center [846, 409] width 790 height 58
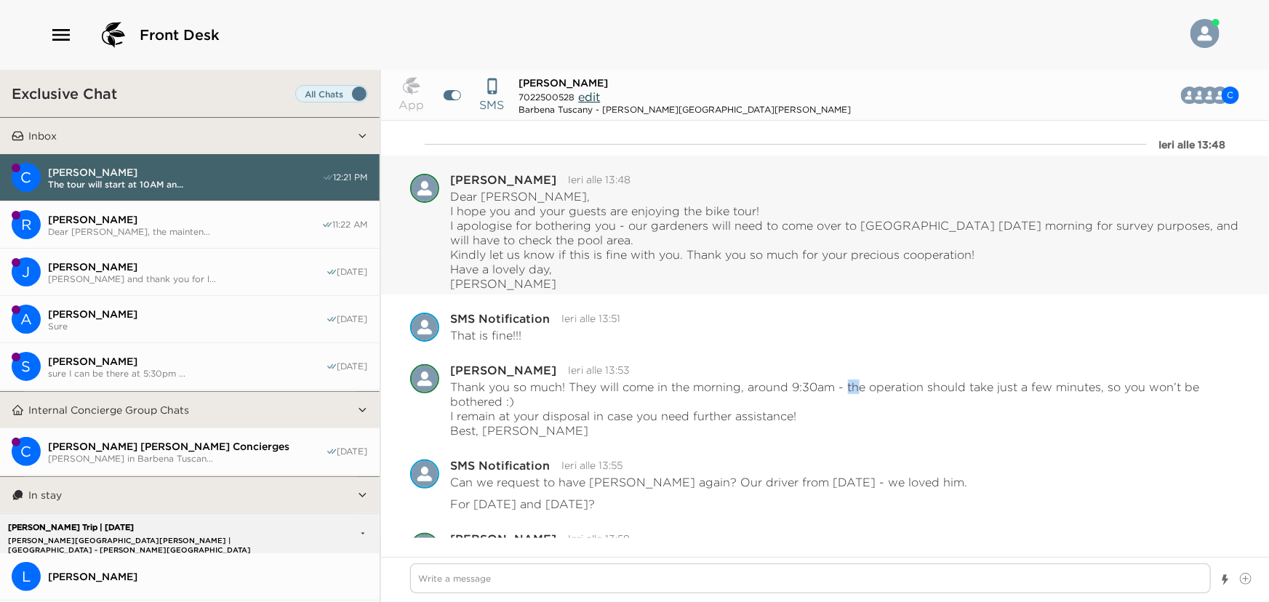
drag, startPoint x: 628, startPoint y: 225, endPoint x: 633, endPoint y: 245, distance: 20.8
click at [633, 245] on p "Dear [PERSON_NAME], I hope you and your guests are enjoying the bike tour! I ap…" at bounding box center [846, 240] width 790 height 102
copy p "our gardeners will need to come over to [GEOGRAPHIC_DATA] [DATE] morning for su…"
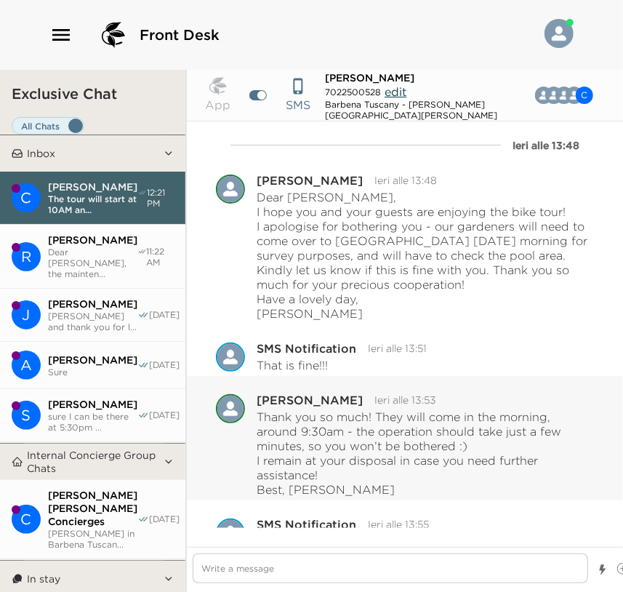
click at [338, 447] on p "Thank you so much! They will come in the morning, around 9:30am - the operation…" at bounding box center [426, 453] width 338 height 87
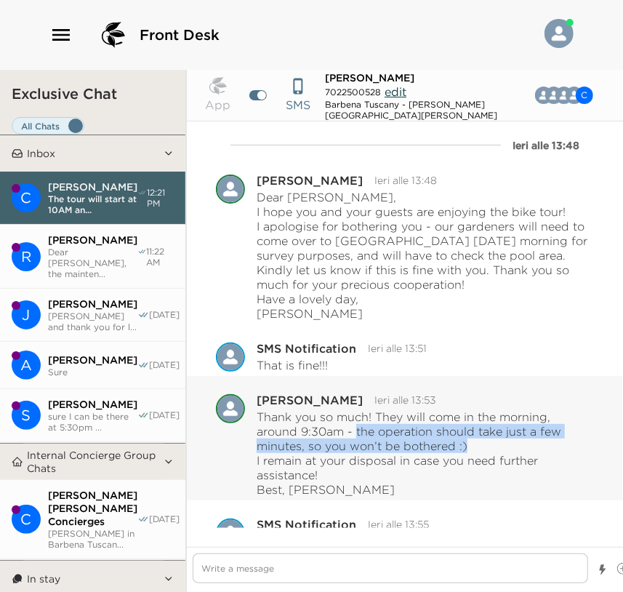
drag, startPoint x: 355, startPoint y: 430, endPoint x: 496, endPoint y: 445, distance: 141.9
click at [496, 445] on p "Thank you so much! They will come in the morning, around 9:30am - the operation…" at bounding box center [426, 453] width 338 height 87
copy p "the operation should take just a few minutes, so you won’t be bothered :)"
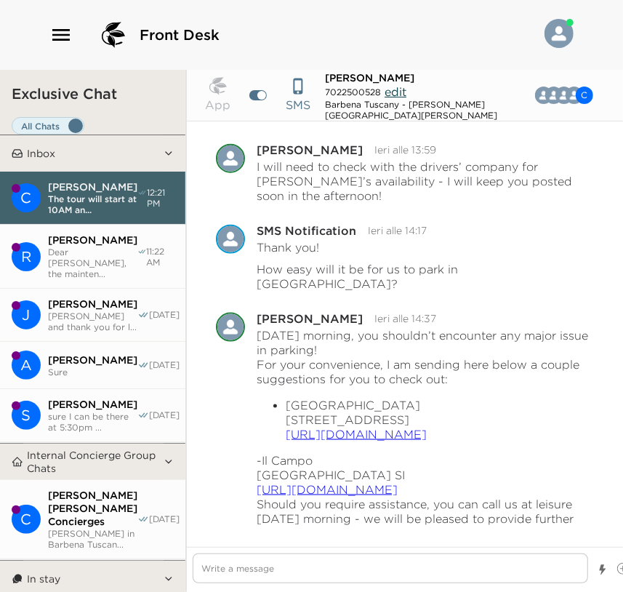
click at [98, 273] on span "Dear [PERSON_NAME], the mainten..." at bounding box center [92, 263] width 89 height 33
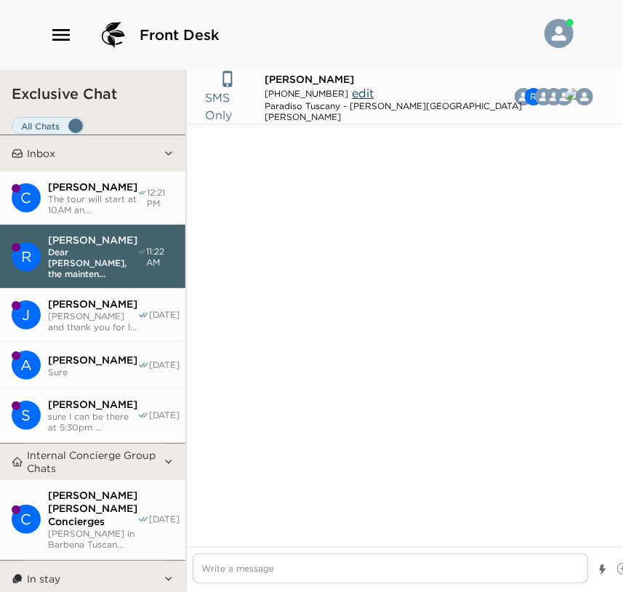
scroll to position [2473, 0]
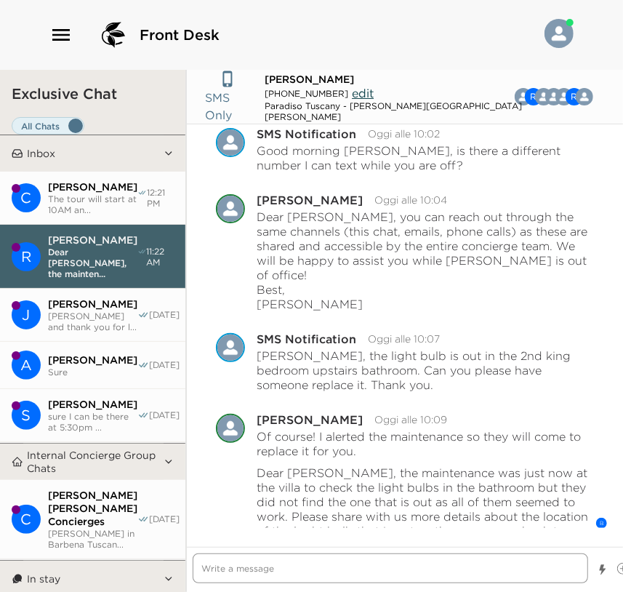
click at [412, 583] on textarea "Write a message" at bounding box center [391, 569] width 396 height 30
paste textarea "Dear [PERSON_NAME], this short message to inform you that our gardeners will ne…"
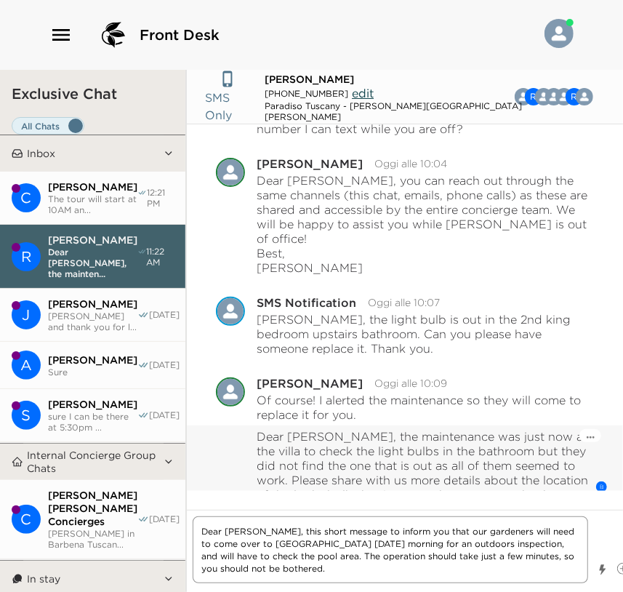
scroll to position [9, 0]
click at [421, 575] on textarea "Dear [PERSON_NAME], this short message to inform you that our gardeners will ne…" at bounding box center [391, 549] width 396 height 67
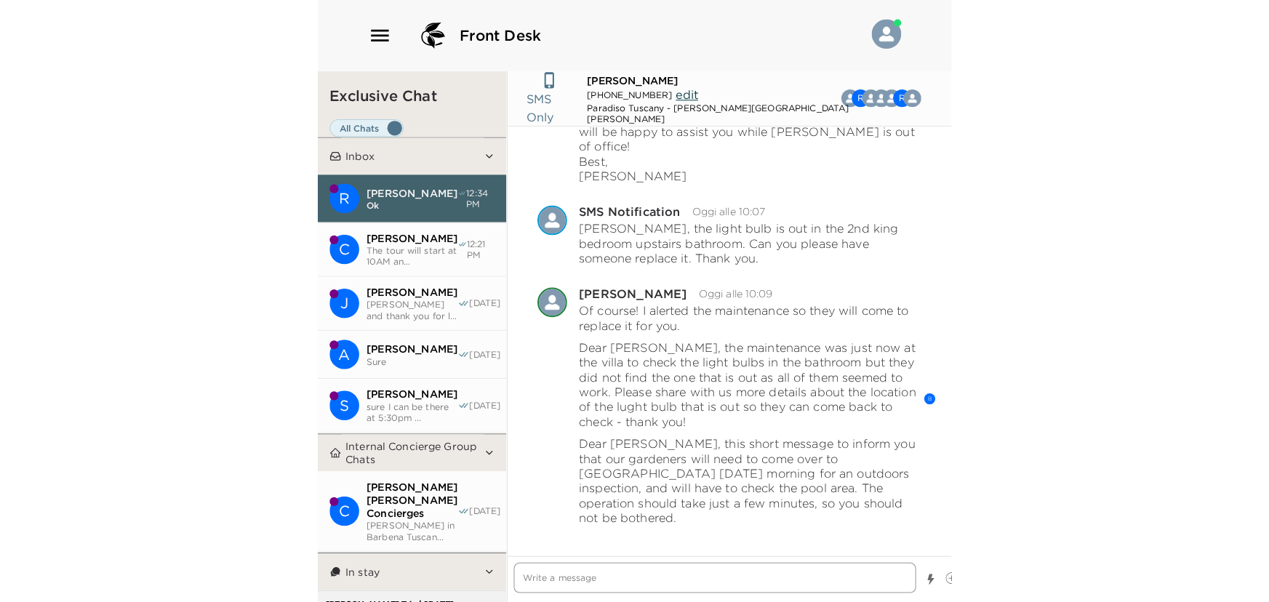
scroll to position [2387, 0]
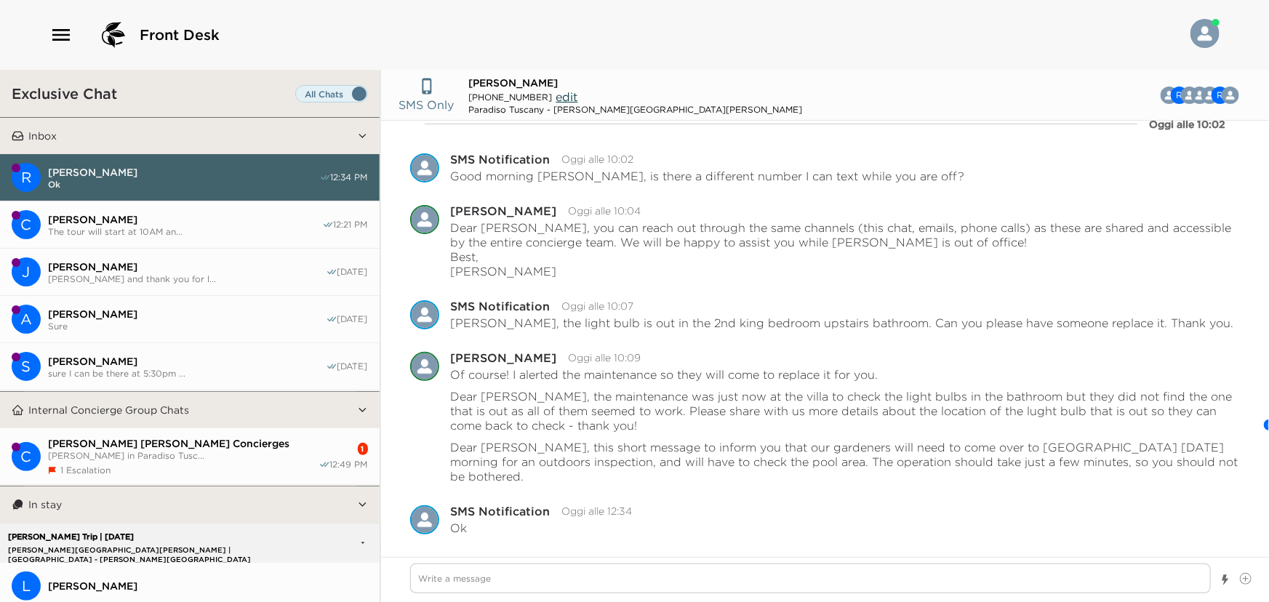
click at [232, 450] on span "[PERSON_NAME] in Paradiso Tusc..." at bounding box center [183, 455] width 271 height 11
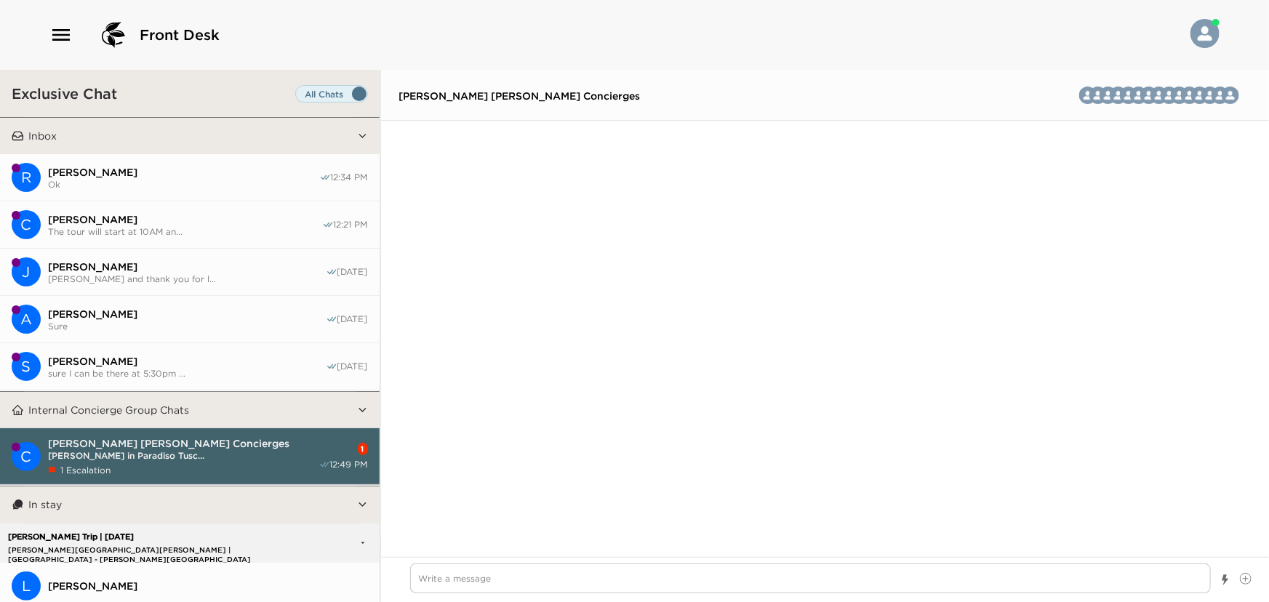
scroll to position [3494, 0]
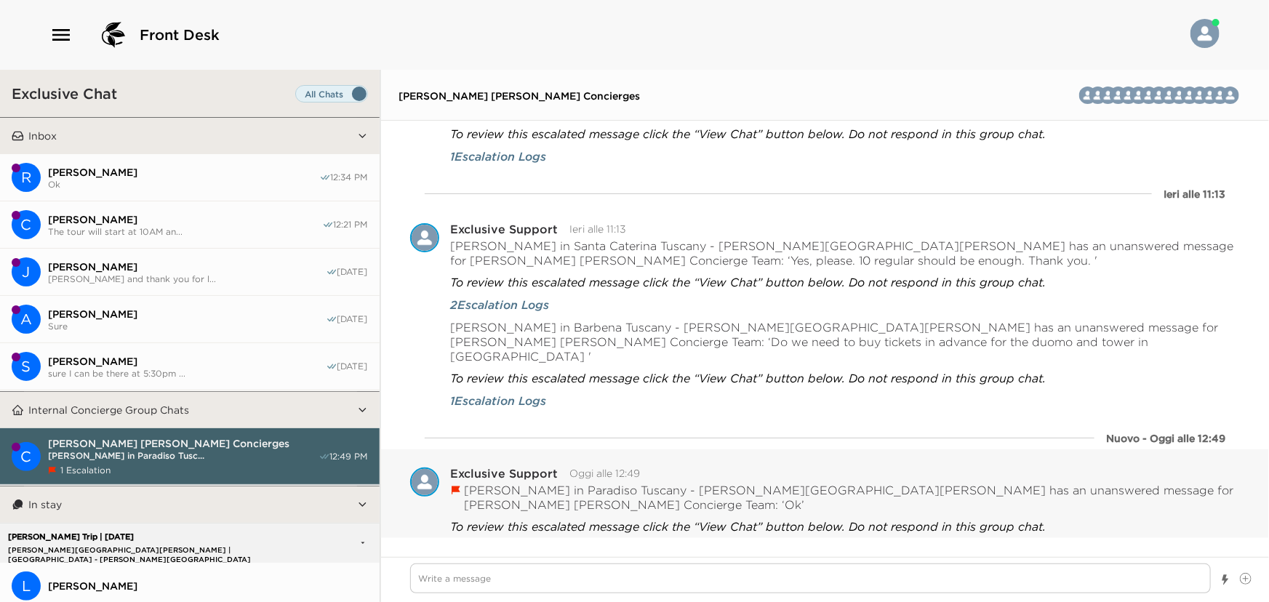
click at [538, 548] on button "Resolved" at bounding box center [552, 558] width 60 height 20
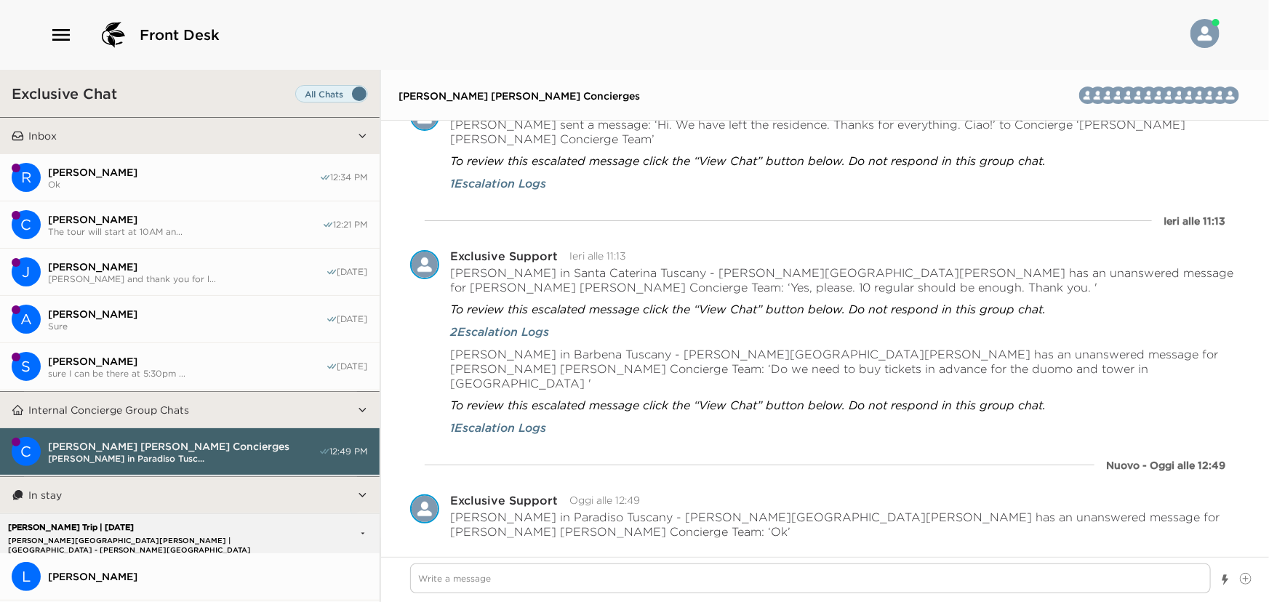
scroll to position [392, 0]
